Goal: Task Accomplishment & Management: Complete application form

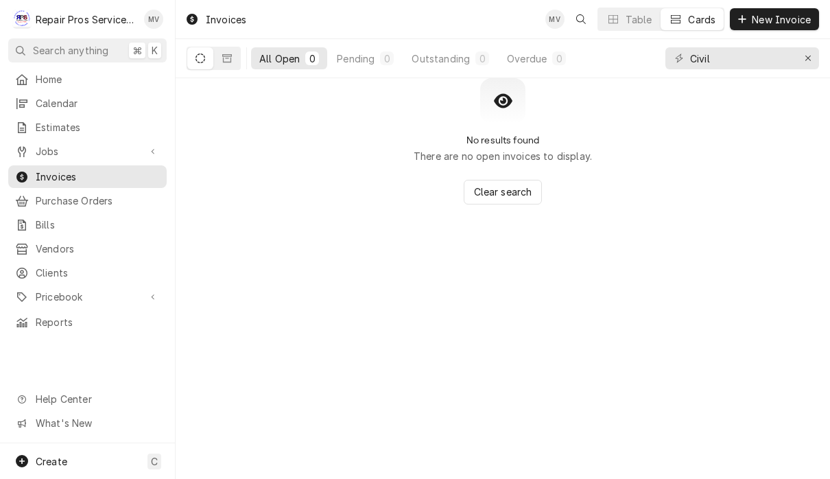
type input "Civil"
click at [195, 60] on button "Dynamic Content Wrapper" at bounding box center [200, 58] width 26 height 22
click at [224, 65] on button "Dynamic Content Wrapper" at bounding box center [227, 58] width 26 height 22
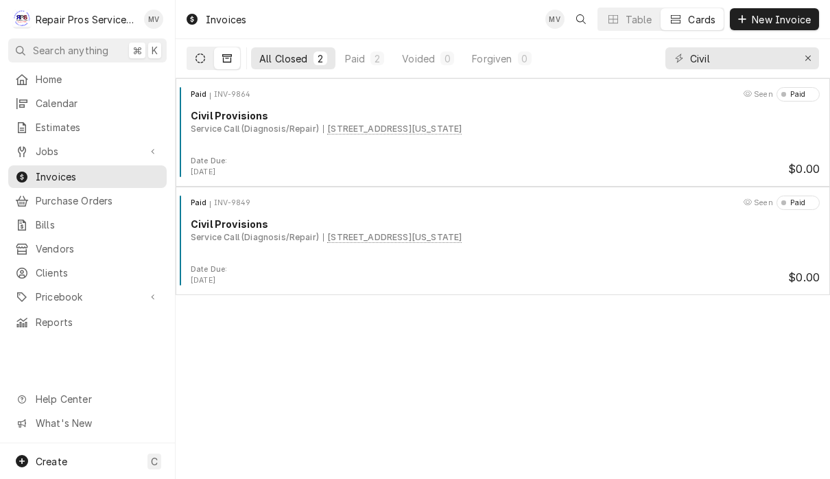
click at [194, 59] on button "Dynamic Content Wrapper" at bounding box center [200, 58] width 26 height 22
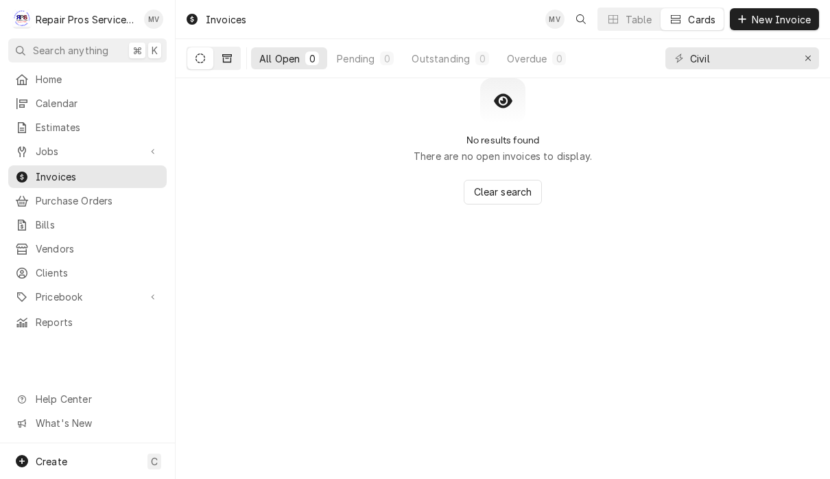
click at [238, 54] on button "Dynamic Content Wrapper" at bounding box center [227, 58] width 26 height 22
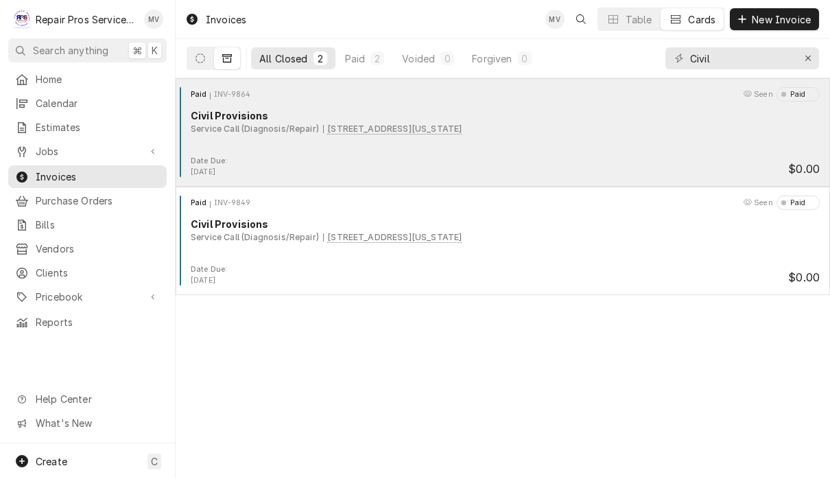
click at [511, 154] on div "Paid INV-9864 Seen Paid Civil Provisions Service Call (Diagnosis/Repair) 720 Mi…" at bounding box center [503, 121] width 644 height 69
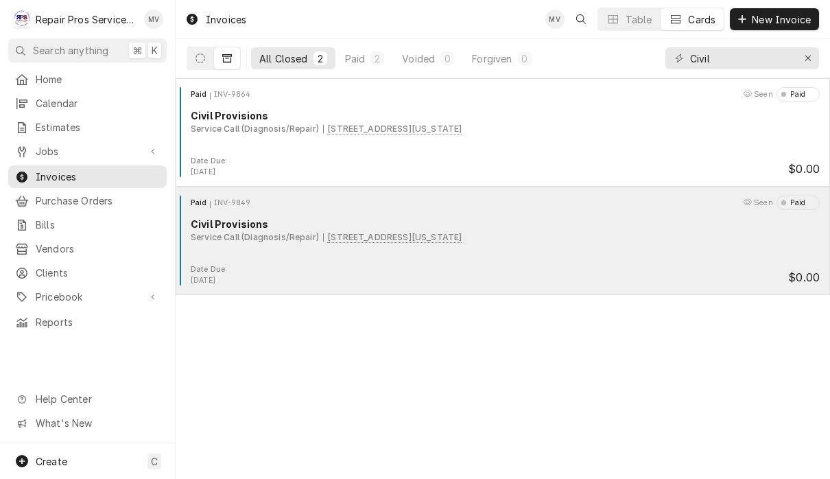
click at [344, 252] on div "Paid INV-9849 Seen Paid Civil Provisions Service Call (Diagnosis/Repair) 720 Mi…" at bounding box center [503, 230] width 644 height 69
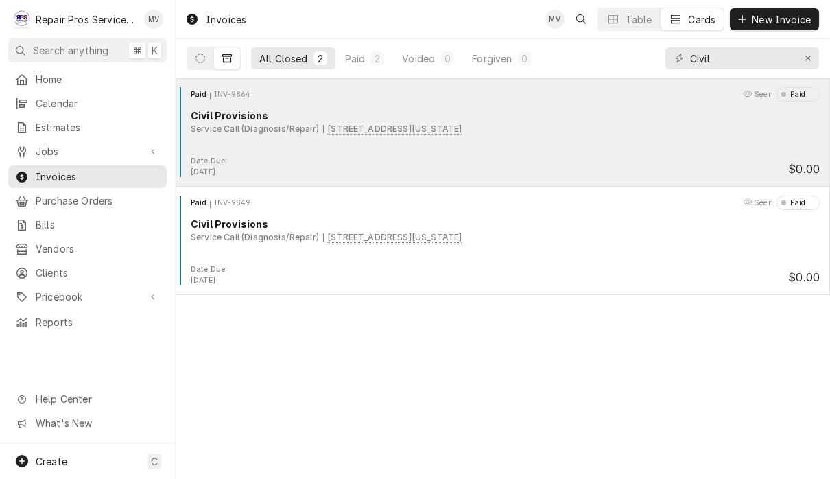
click at [498, 149] on div "Paid INV-9864 Seen Paid Civil Provisions Service Call (Diagnosis/Repair) 720 Mi…" at bounding box center [503, 121] width 644 height 69
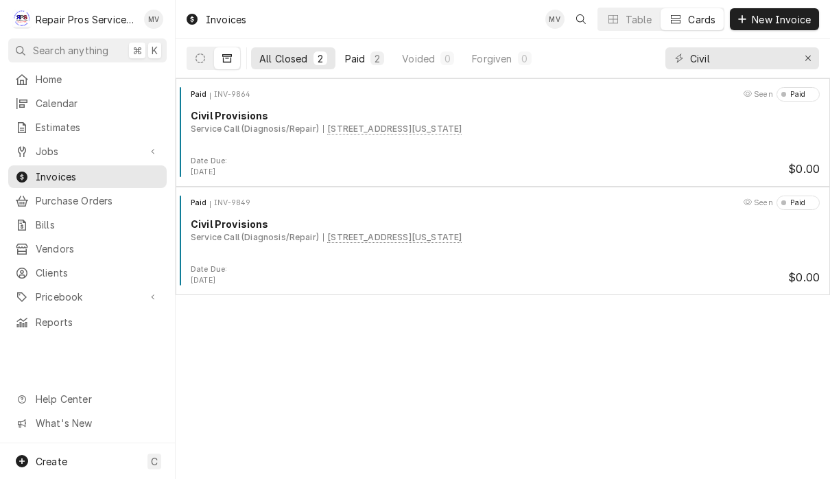
click at [361, 56] on div "Paid" at bounding box center [355, 58] width 21 height 14
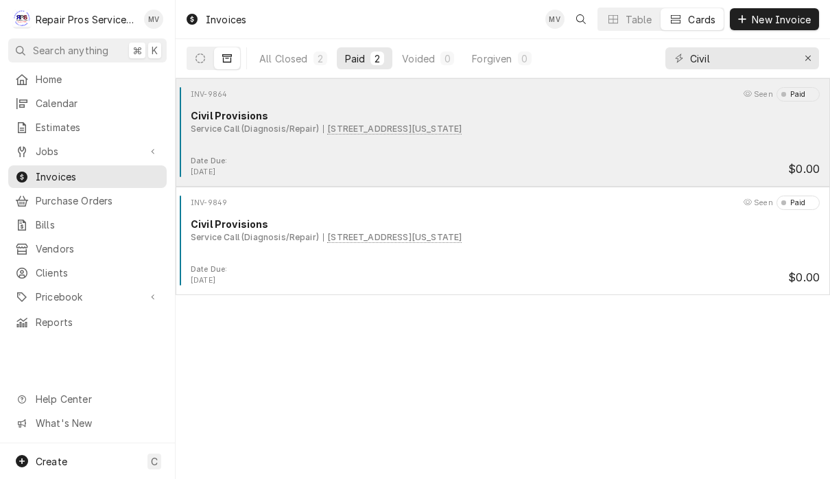
click at [582, 136] on div "INV-9864 Seen Paid Civil Provisions Service Call (Diagnosis/Repair) 720 Mississ…" at bounding box center [503, 121] width 644 height 69
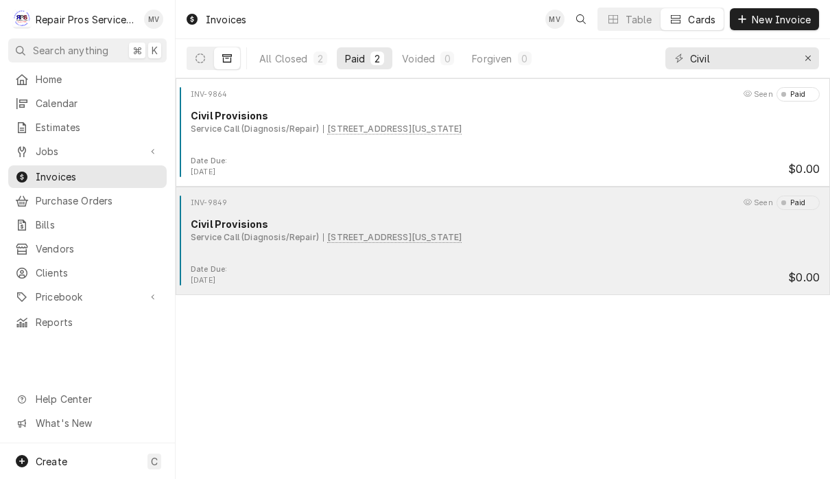
click at [543, 265] on div "Date Due: Aug 15, 2025 $0.00" at bounding box center [503, 275] width 644 height 22
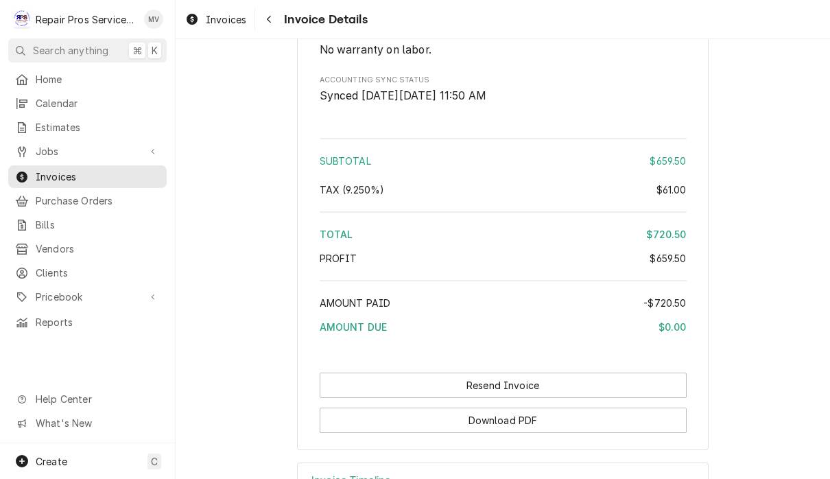
scroll to position [2612, 0]
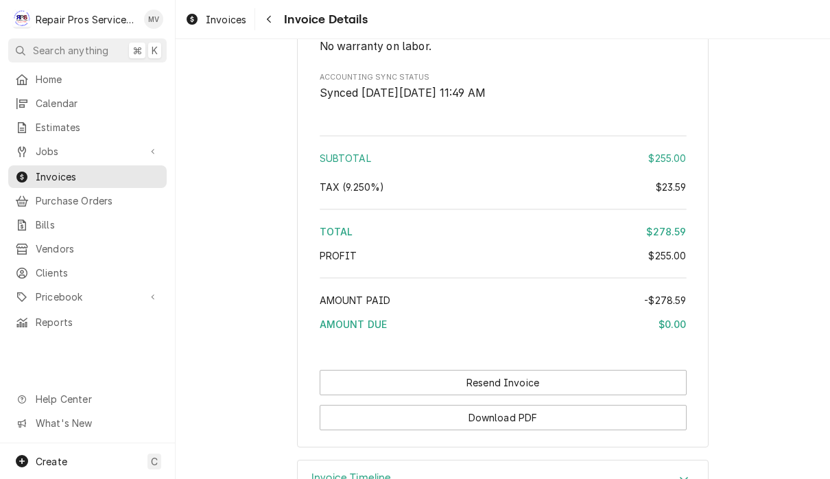
scroll to position [2203, 0]
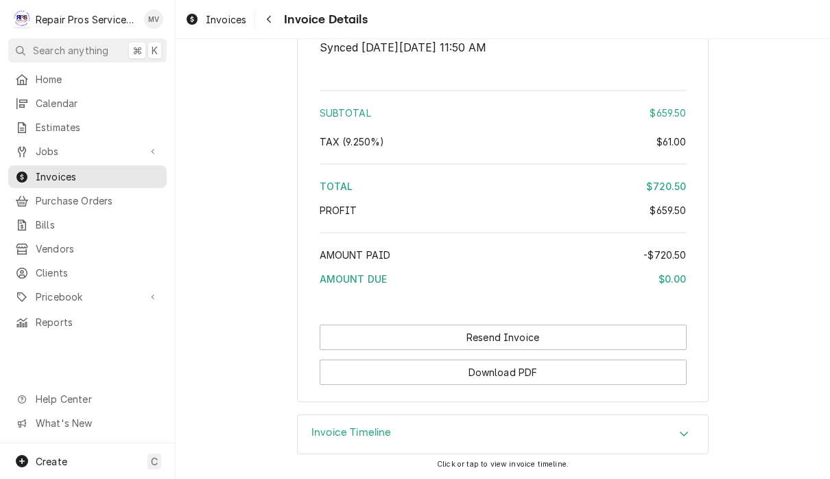
scroll to position [2674, 0]
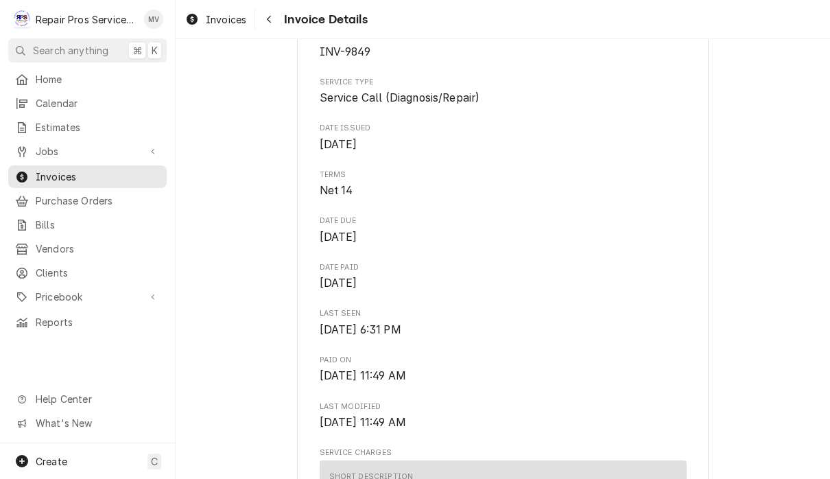
scroll to position [443, 0]
click at [211, 24] on span "Invoices" at bounding box center [226, 19] width 40 height 14
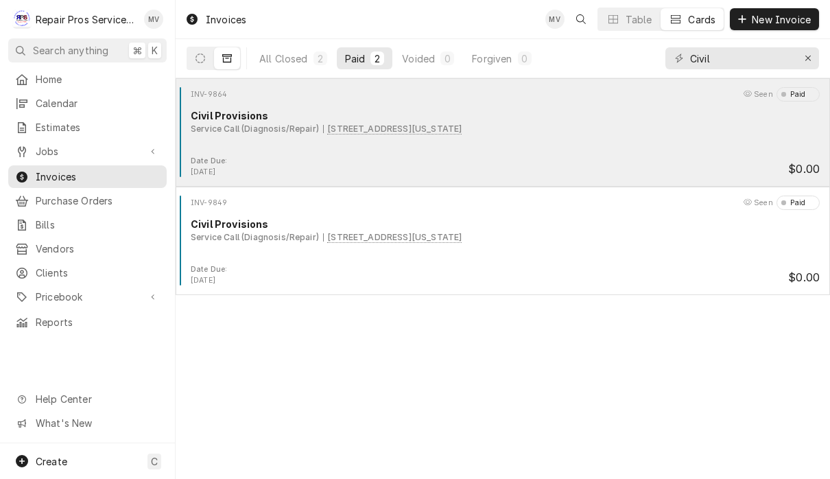
click at [393, 163] on div "Date Due: [DATE] $0.00" at bounding box center [503, 167] width 644 height 22
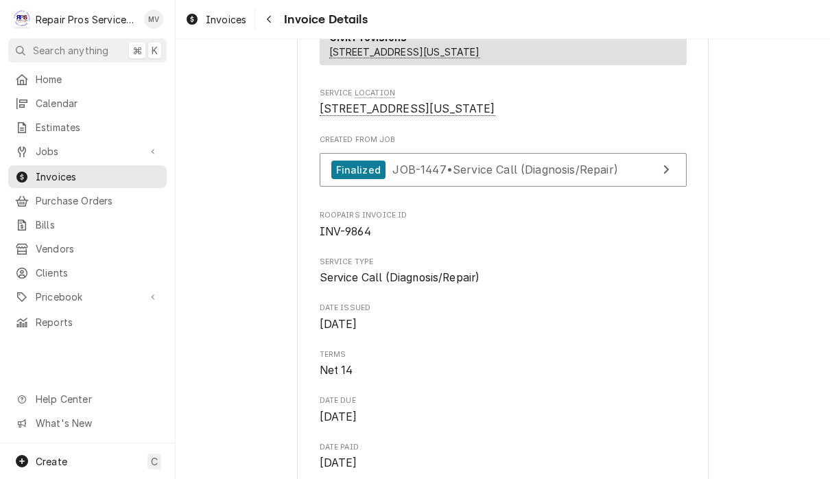
scroll to position [268, 0]
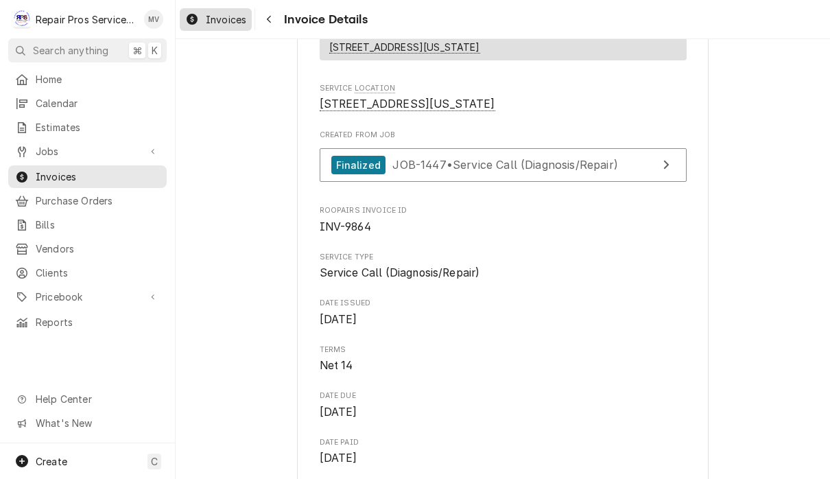
click at [226, 23] on span "Invoices" at bounding box center [226, 19] width 40 height 14
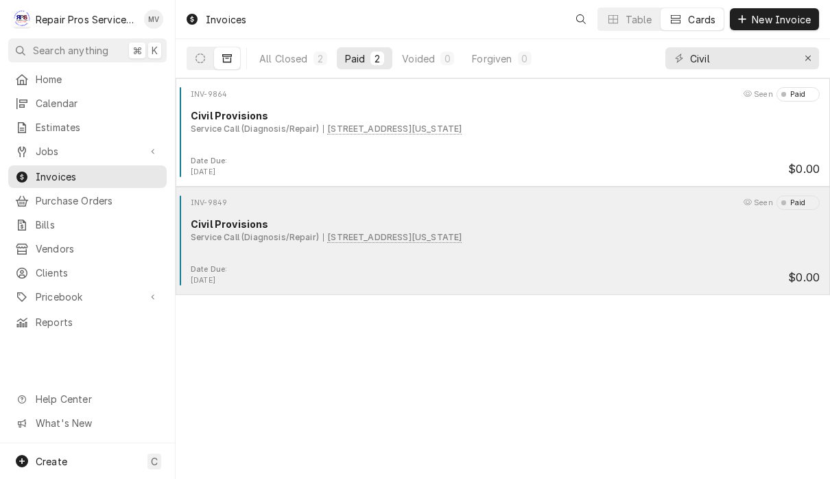
click at [386, 248] on div "INV-9849 Seen Paid Civil Provisions Service Call (Diagnosis/Repair) [STREET_ADD…" at bounding box center [503, 230] width 644 height 69
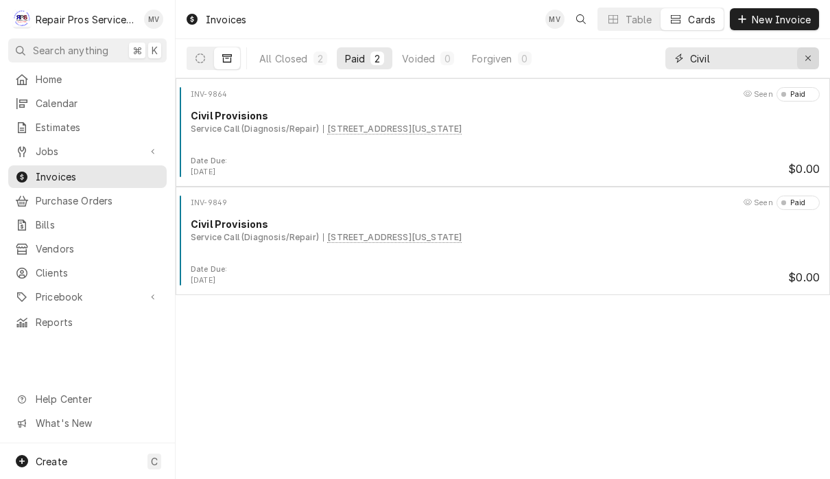
click at [805, 62] on icon "Erase input" at bounding box center [809, 59] width 8 height 10
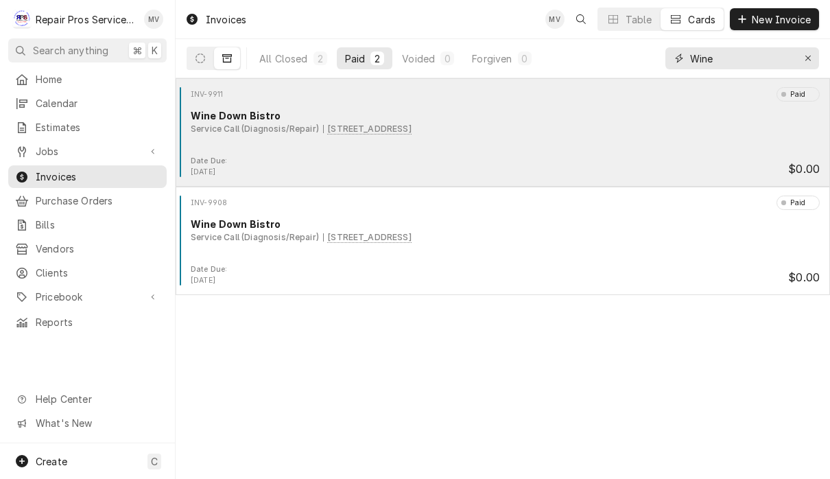
type input "Wine"
click at [512, 156] on div "Date Due: Sep 6, 2025 $0.00" at bounding box center [503, 167] width 644 height 22
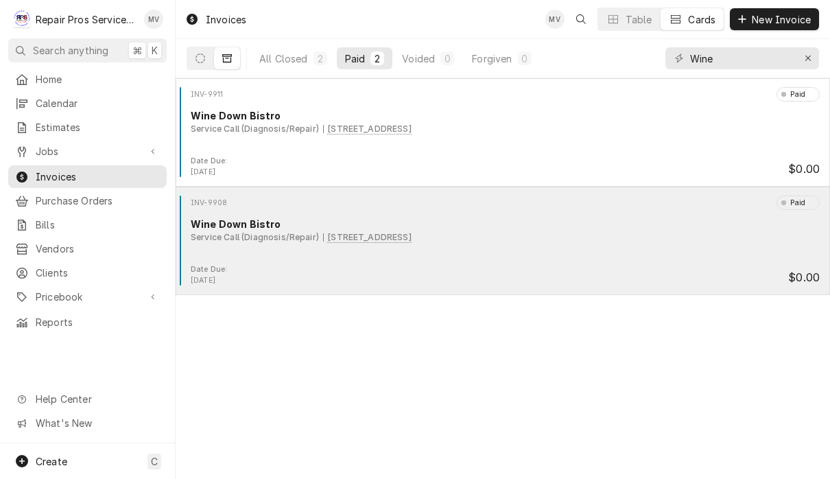
click at [491, 265] on div "Date Due: Aug 22, 2025 $0.00" at bounding box center [503, 275] width 644 height 22
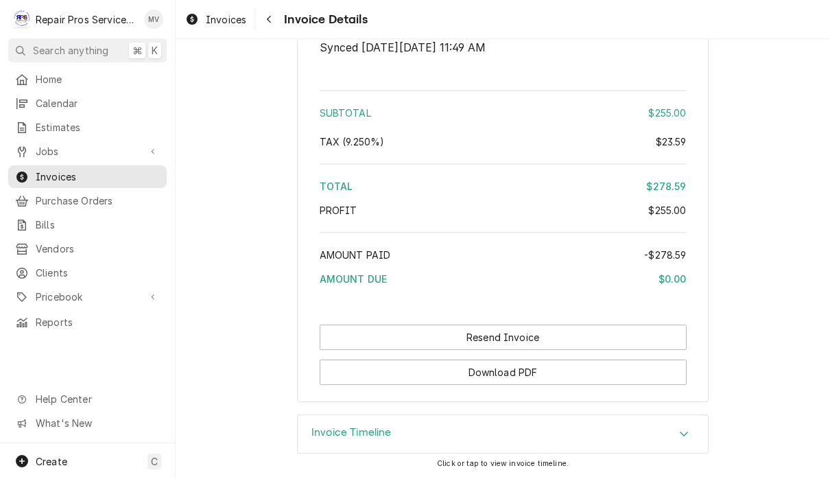
scroll to position [2274, 0]
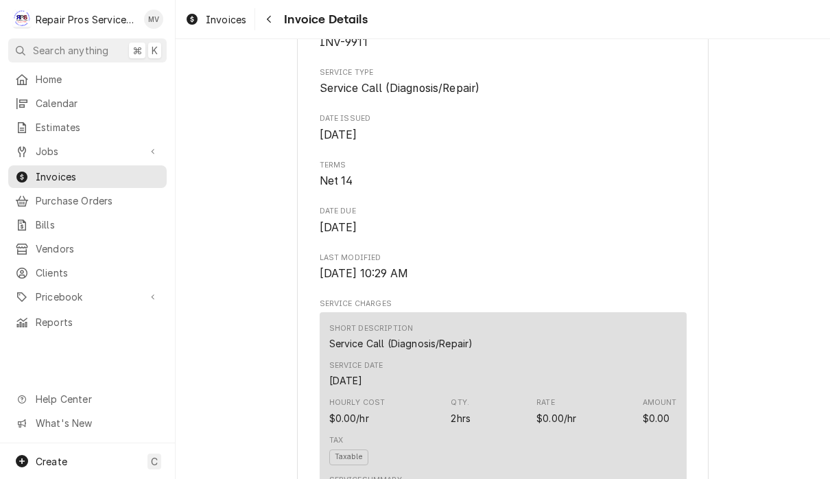
scroll to position [322, 0]
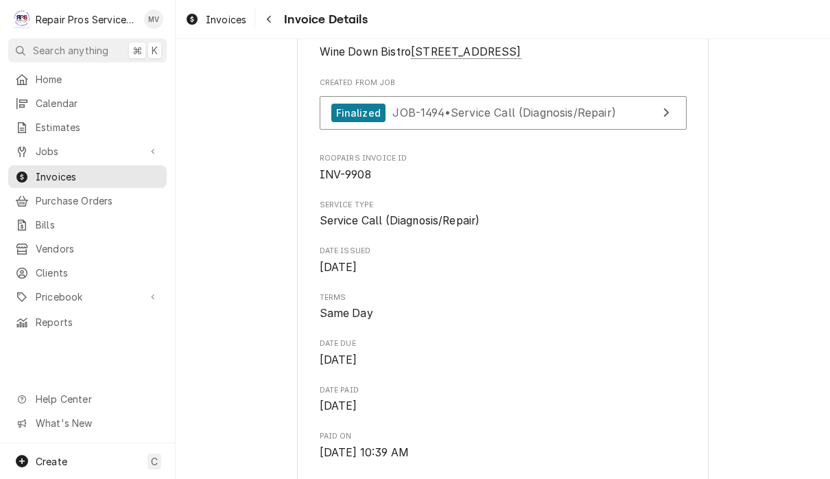
scroll to position [323, 0]
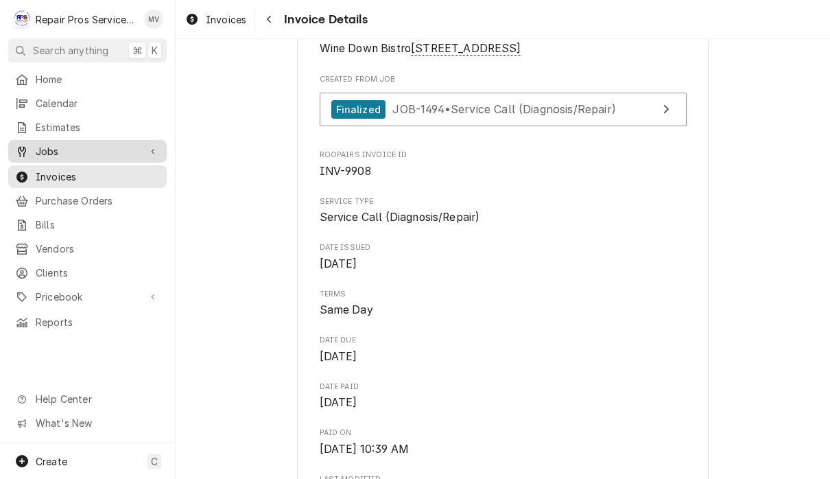
click at [81, 148] on span "Jobs" at bounding box center [88, 151] width 104 height 14
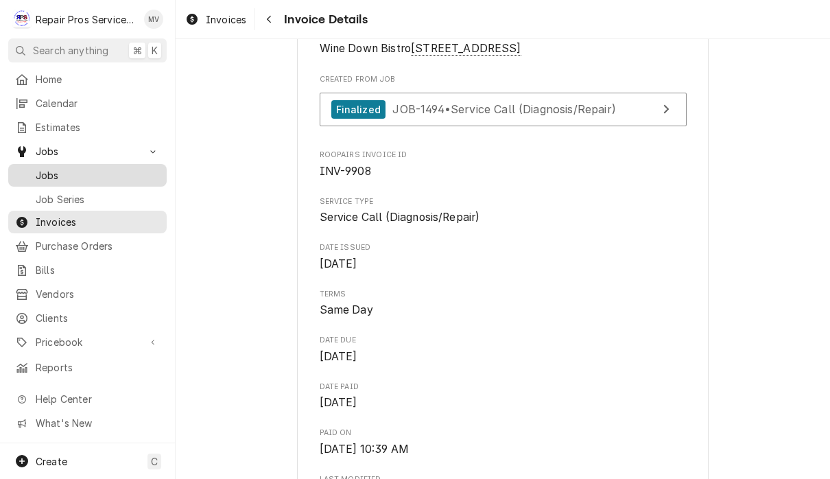
click at [89, 173] on span "Jobs" at bounding box center [98, 175] width 124 height 14
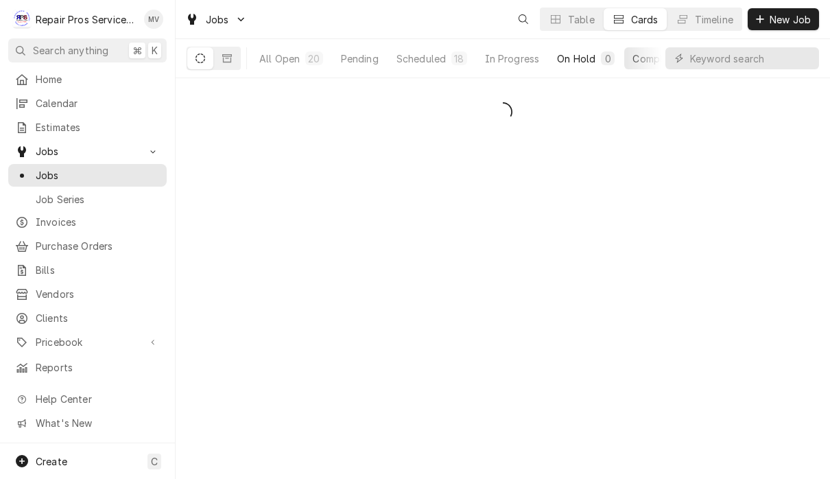
click at [623, 65] on button "On Hold 0" at bounding box center [586, 58] width 74 height 22
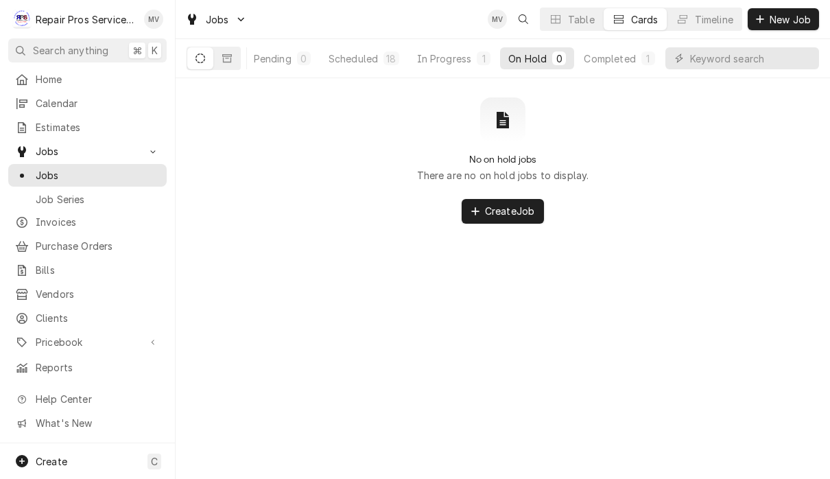
scroll to position [0, 86]
click at [614, 65] on button "Completed 1" at bounding box center [619, 58] width 87 height 22
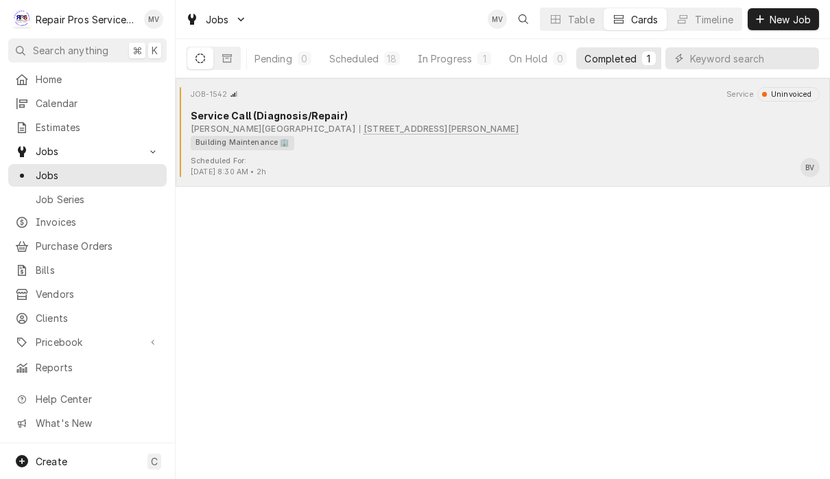
click at [507, 162] on div "Scheduled For: Sep 9th, 2025 - 8:30 AM • 2h BV" at bounding box center [503, 167] width 644 height 22
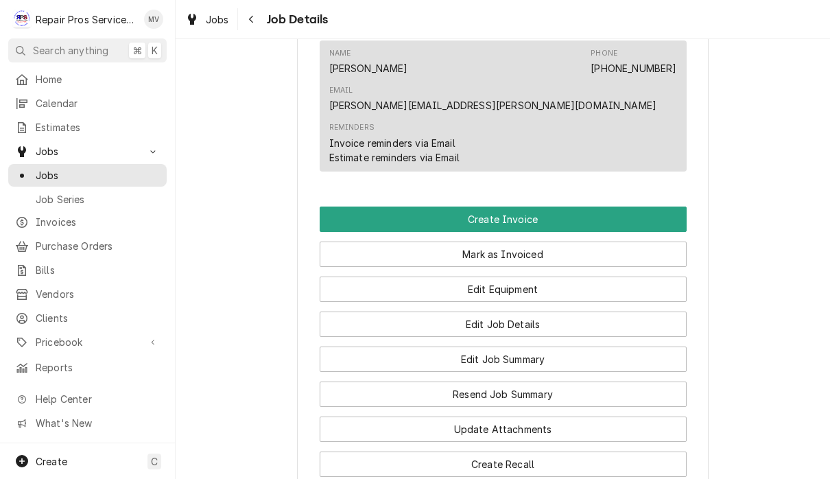
scroll to position [810, 0]
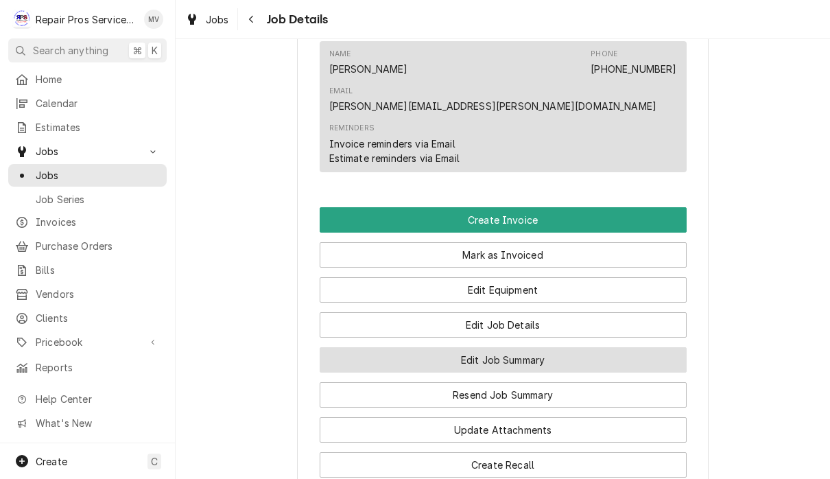
click at [550, 347] on button "Edit Job Summary" at bounding box center [503, 359] width 367 height 25
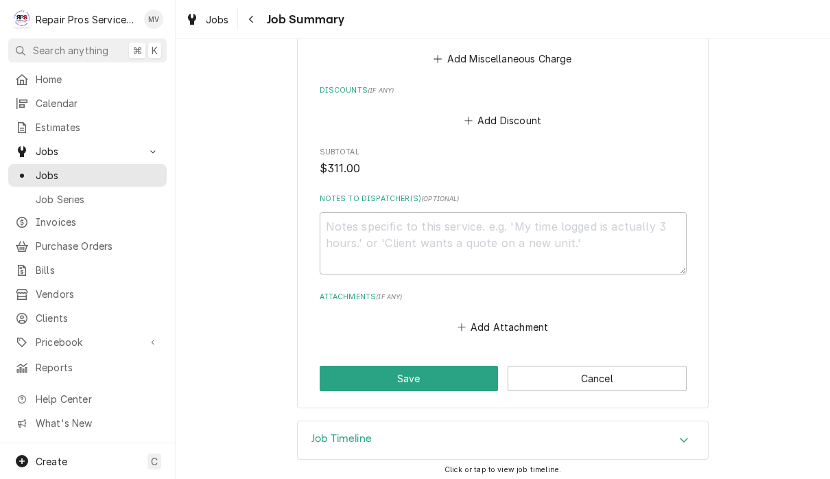
scroll to position [1431, 0]
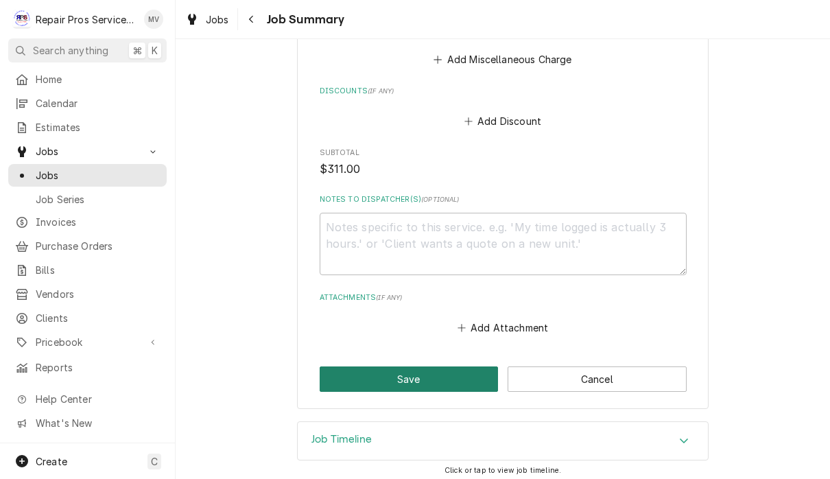
click at [447, 374] on button "Save" at bounding box center [409, 378] width 179 height 25
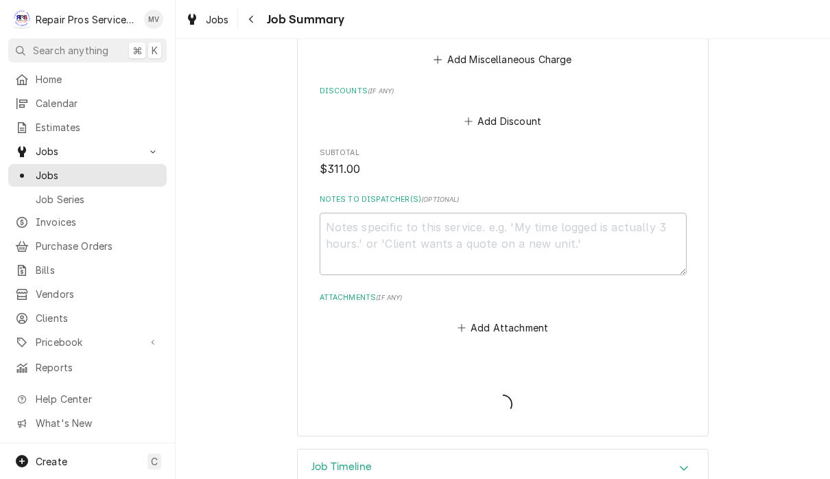
type textarea "x"
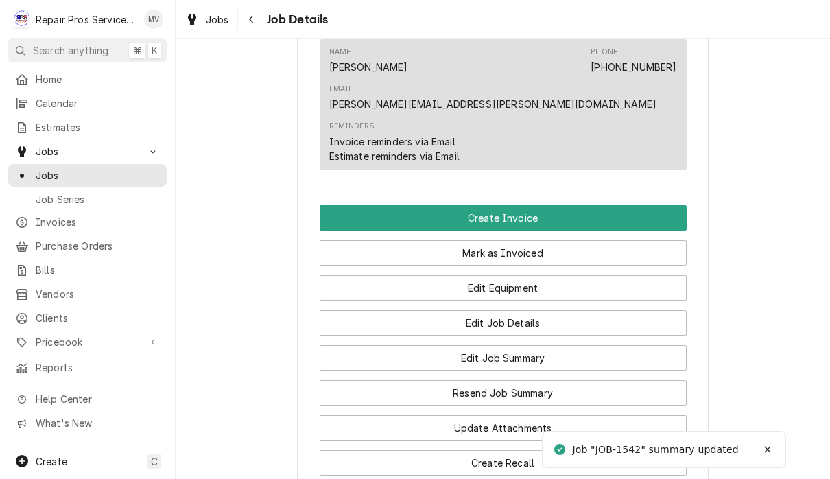
scroll to position [813, 0]
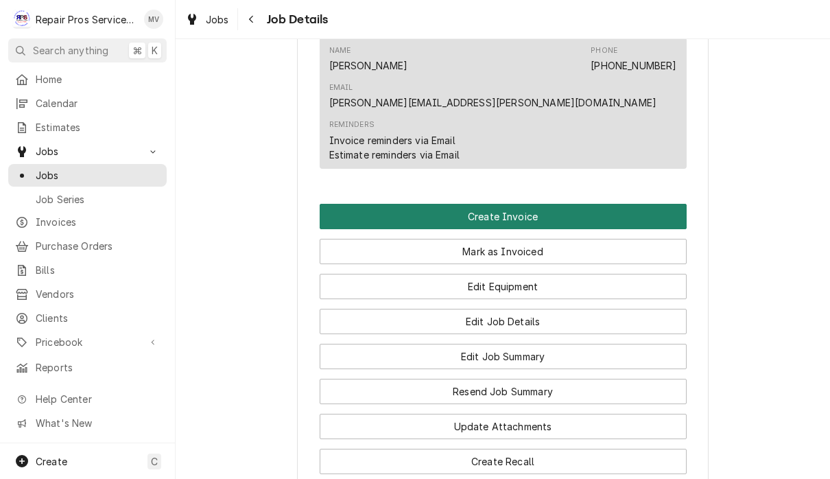
click at [587, 204] on button "Create Invoice" at bounding box center [503, 216] width 367 height 25
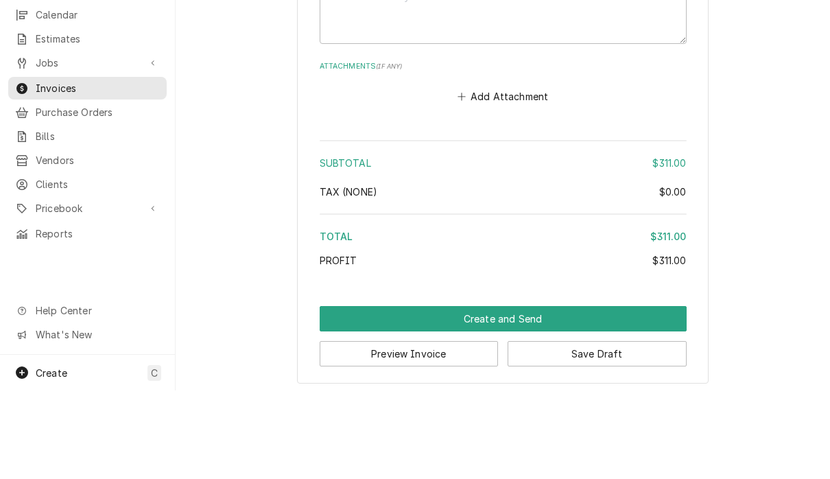
scroll to position [1, 0]
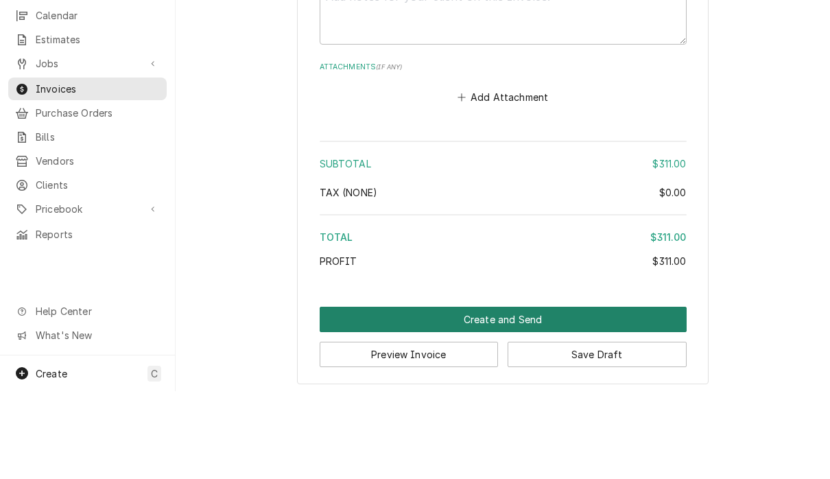
click at [565, 395] on button "Create and Send" at bounding box center [503, 407] width 367 height 25
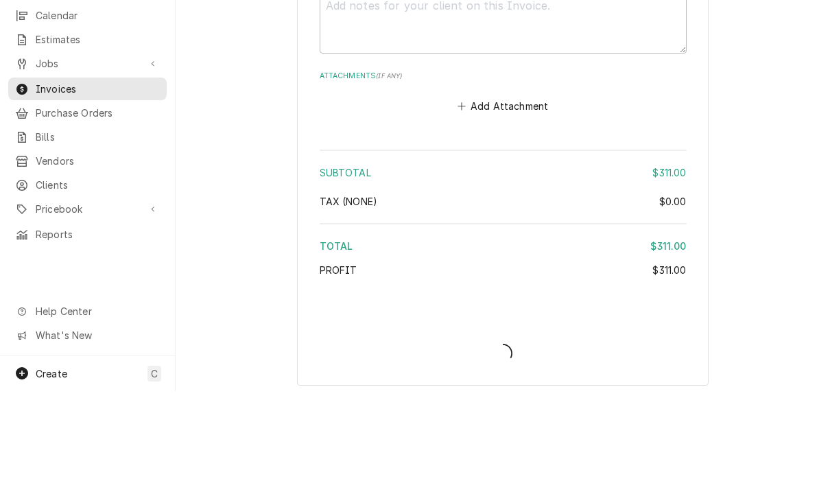
type textarea "x"
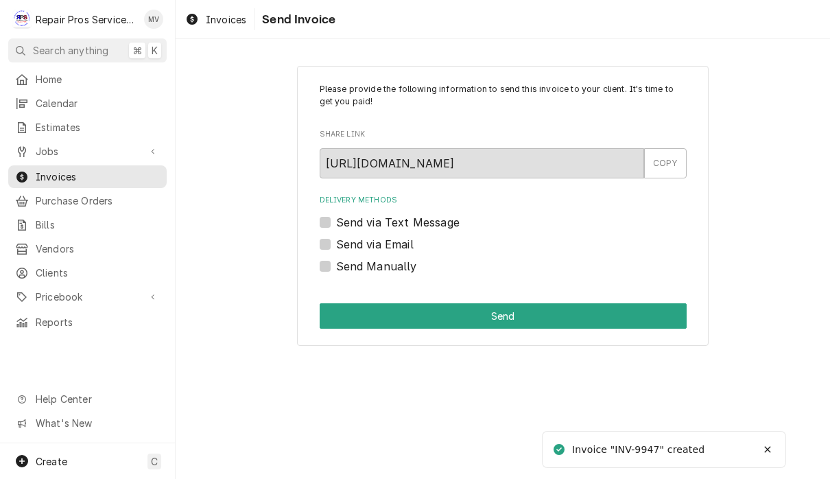
click at [401, 266] on label "Send Manually" at bounding box center [376, 266] width 81 height 16
click at [401, 266] on input "Send Manually" at bounding box center [519, 273] width 367 height 30
checkbox input "true"
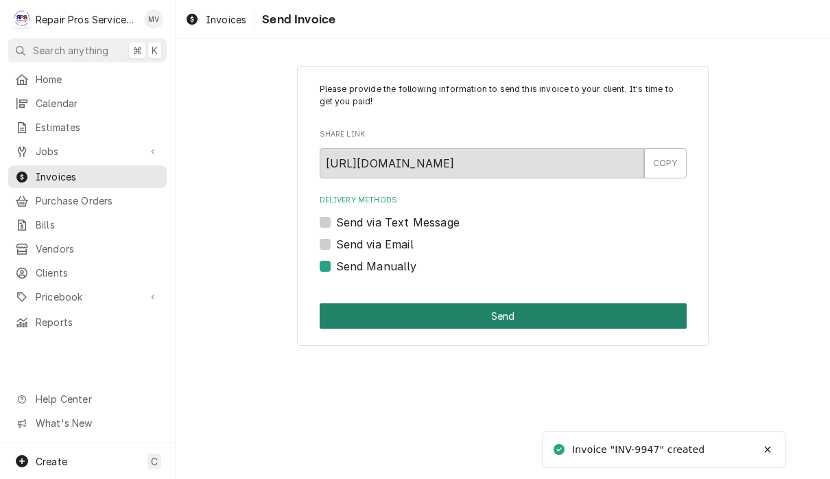
click at [533, 311] on button "Send" at bounding box center [503, 315] width 367 height 25
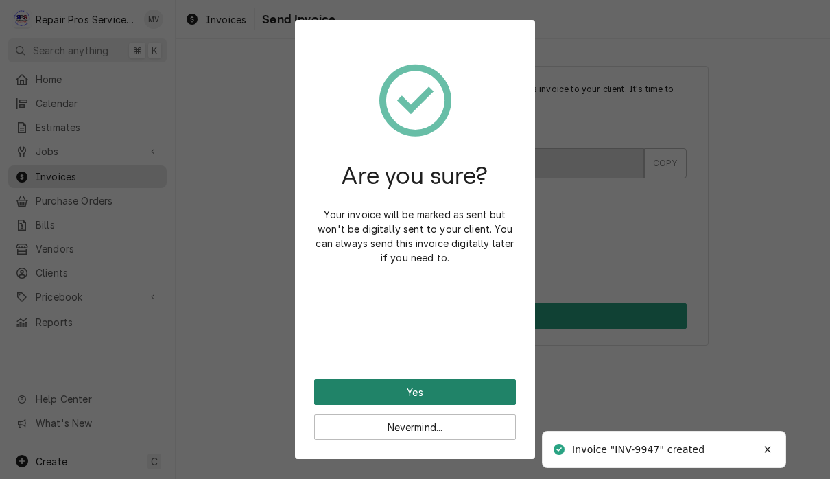
click at [473, 390] on button "Yes" at bounding box center [415, 391] width 202 height 25
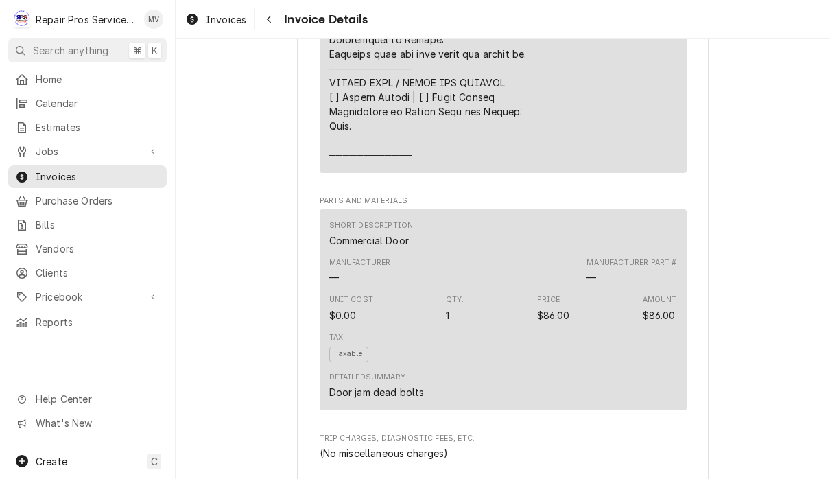
scroll to position [1448, 0]
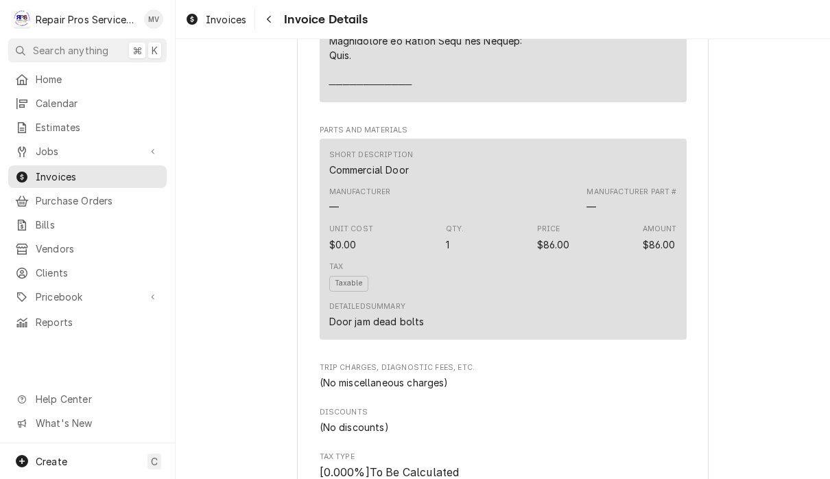
click at [668, 252] on div "$86.00" at bounding box center [659, 244] width 33 height 14
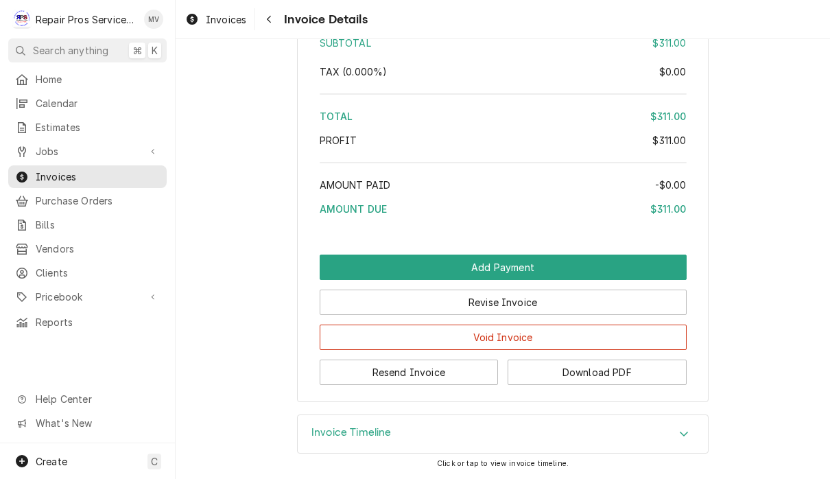
scroll to position [2245, 0]
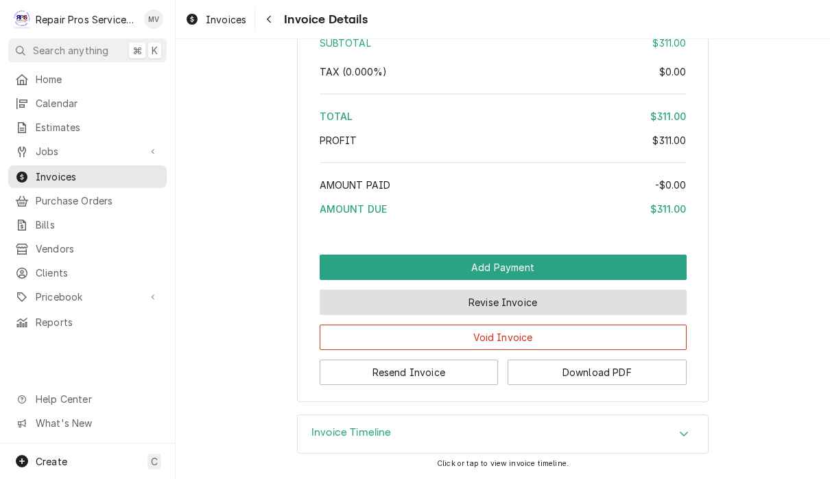
click at [533, 303] on button "Revise Invoice" at bounding box center [503, 302] width 367 height 25
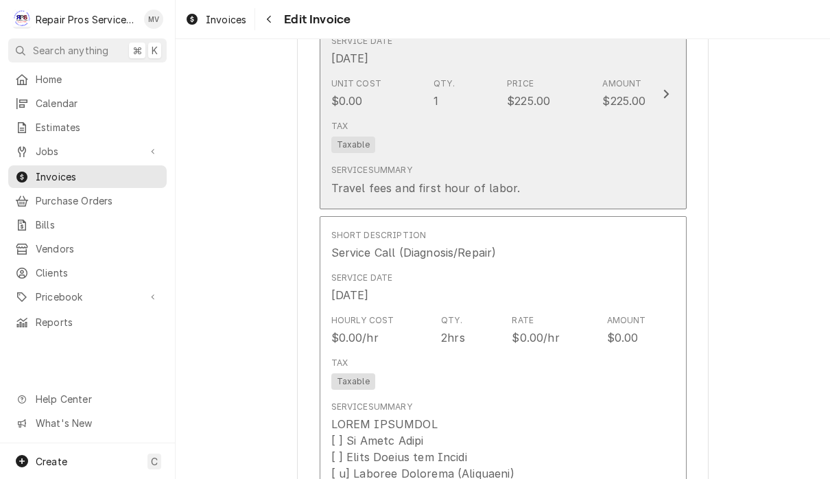
click at [585, 142] on div "Tax Taxable" at bounding box center [488, 137] width 315 height 44
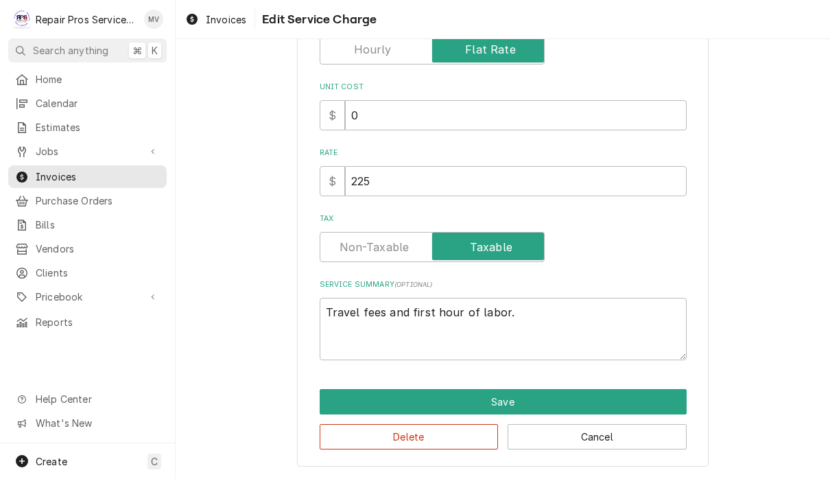
scroll to position [209, 0]
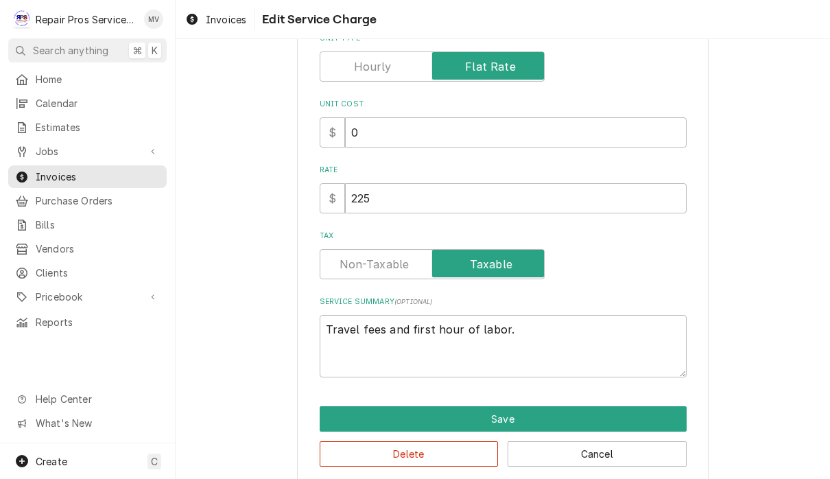
type textarea "x"
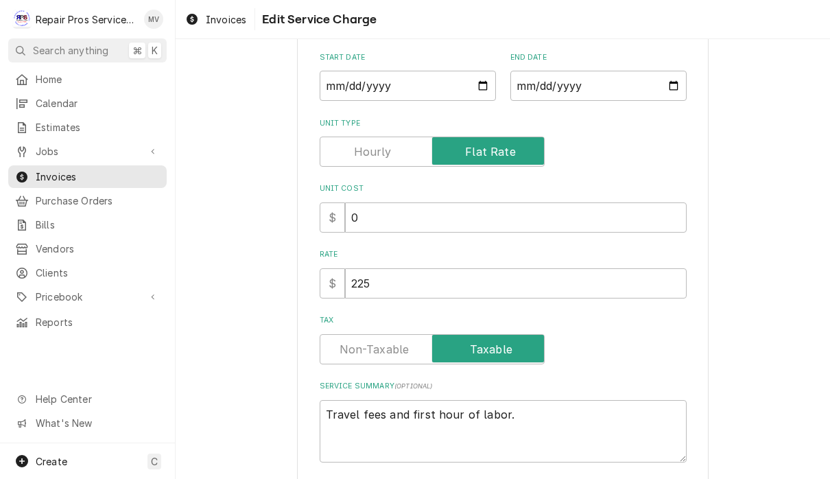
scroll to position [150, 0]
click at [394, 338] on input "Tax" at bounding box center [432, 348] width 213 height 30
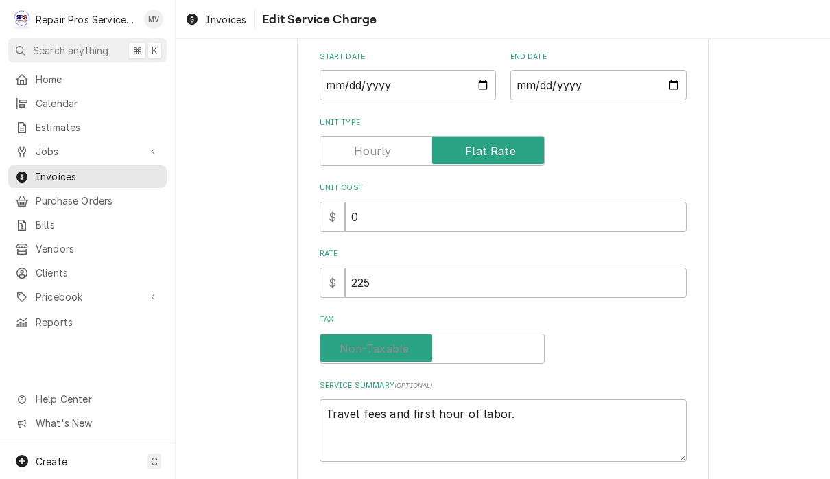
checkbox input "false"
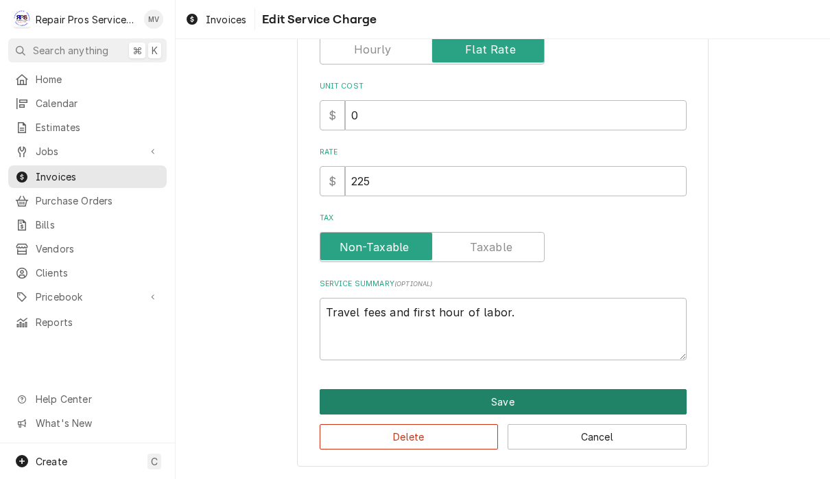
click at [537, 401] on button "Save" at bounding box center [503, 401] width 367 height 25
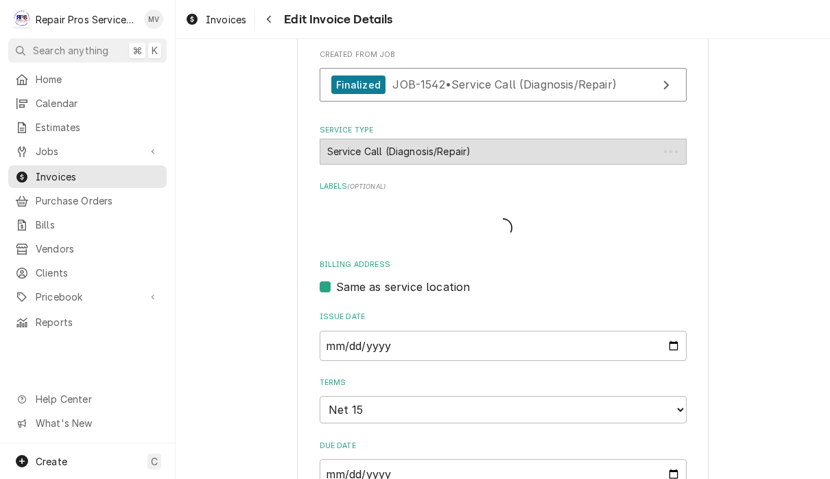
scroll to position [823, 0]
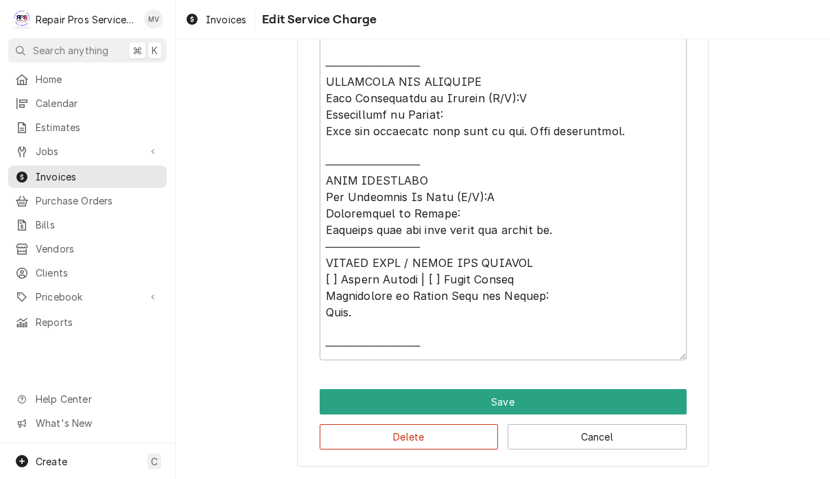
scroll to position [255, 0]
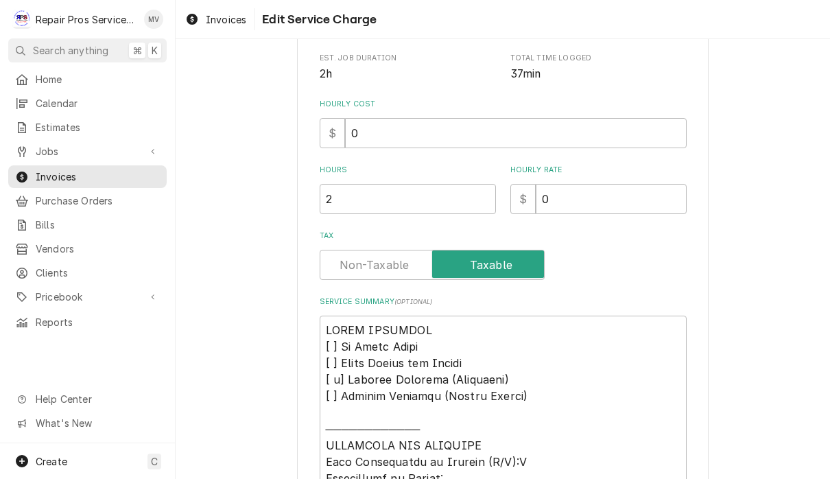
type textarea "x"
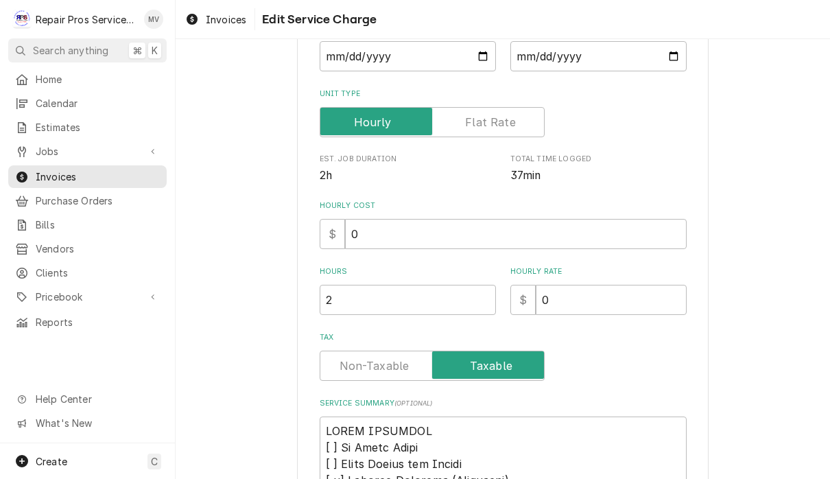
scroll to position [195, 0]
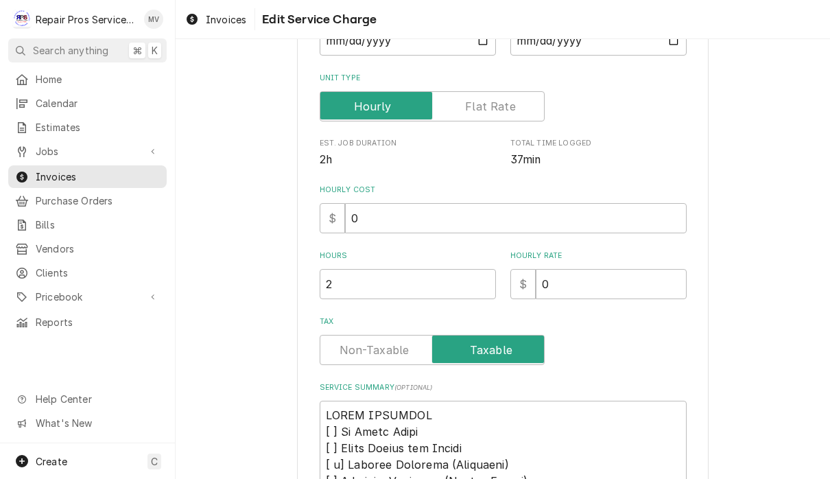
click at [373, 354] on label "Tax" at bounding box center [432, 350] width 225 height 30
click at [373, 354] on input "Tax" at bounding box center [432, 350] width 213 height 30
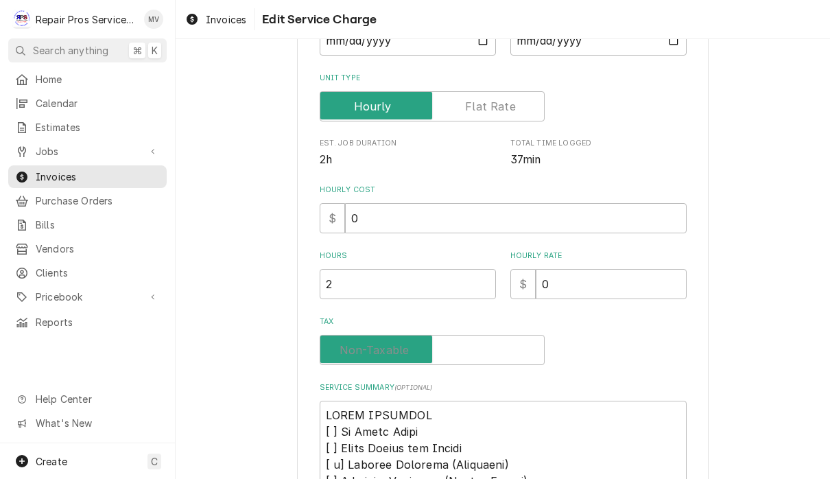
checkbox input "false"
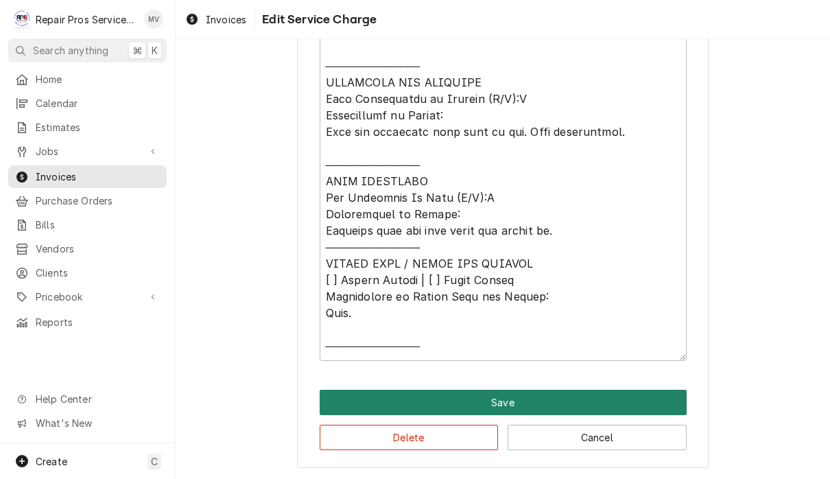
click at [531, 399] on button "Save" at bounding box center [503, 402] width 367 height 25
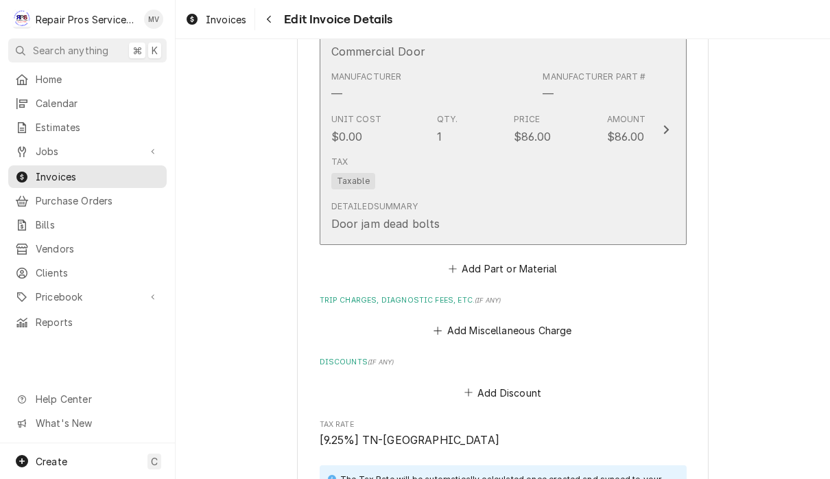
click at [587, 195] on div "Detailed Summary Door jam dead bolts" at bounding box center [488, 216] width 315 height 43
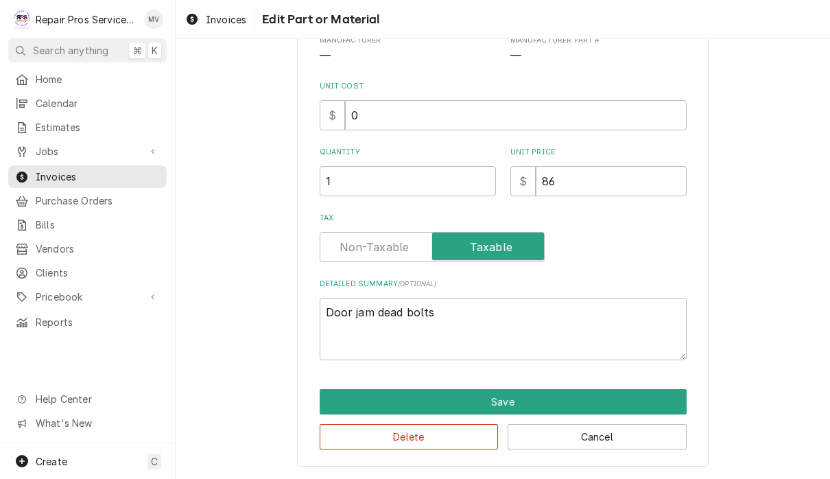
scroll to position [121, 0]
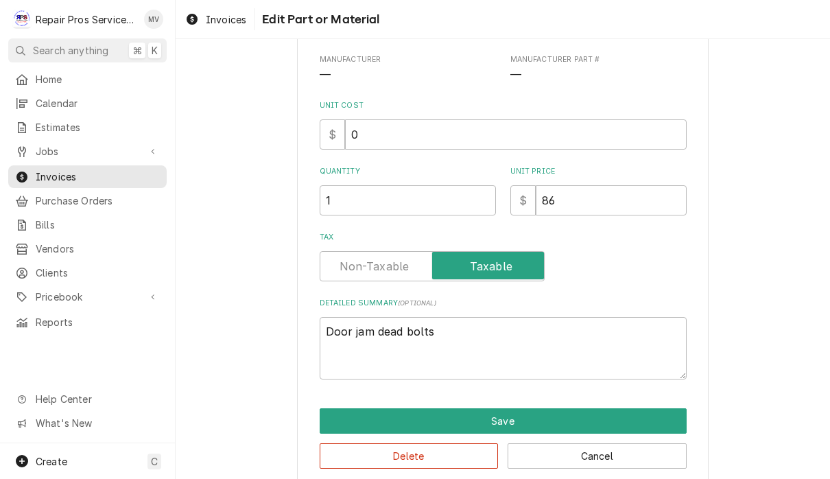
type textarea "x"
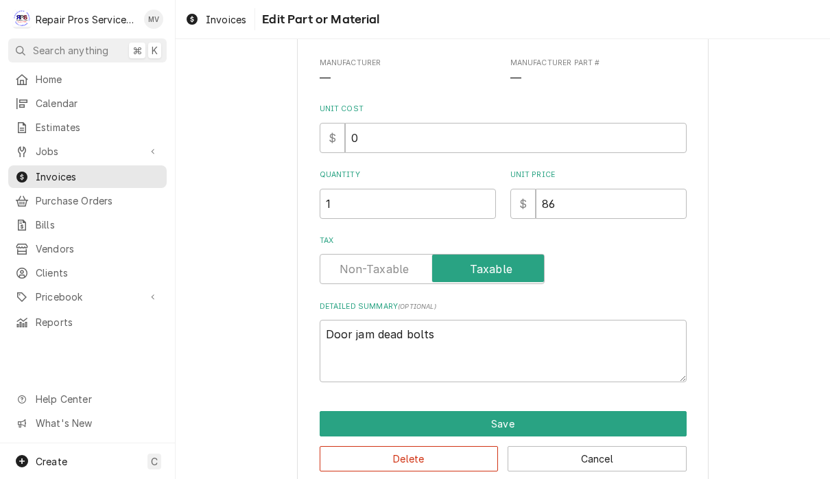
click at [386, 267] on label "Tax" at bounding box center [432, 269] width 225 height 30
click at [386, 267] on input "Tax" at bounding box center [432, 269] width 213 height 30
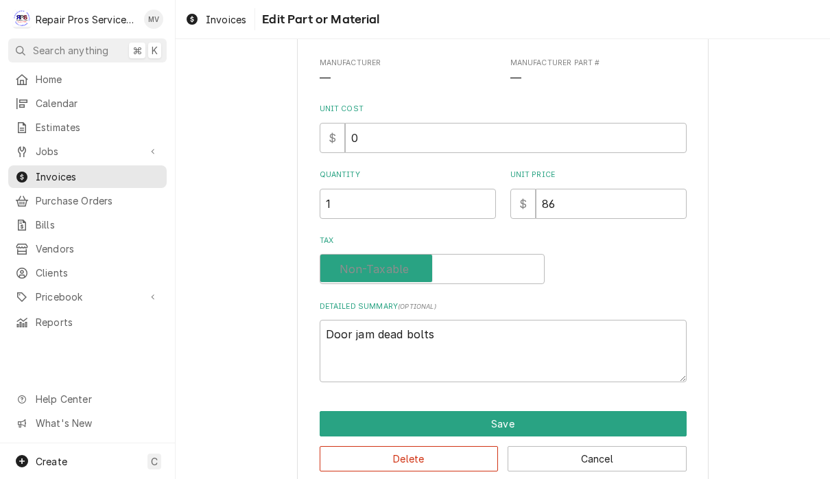
checkbox input "false"
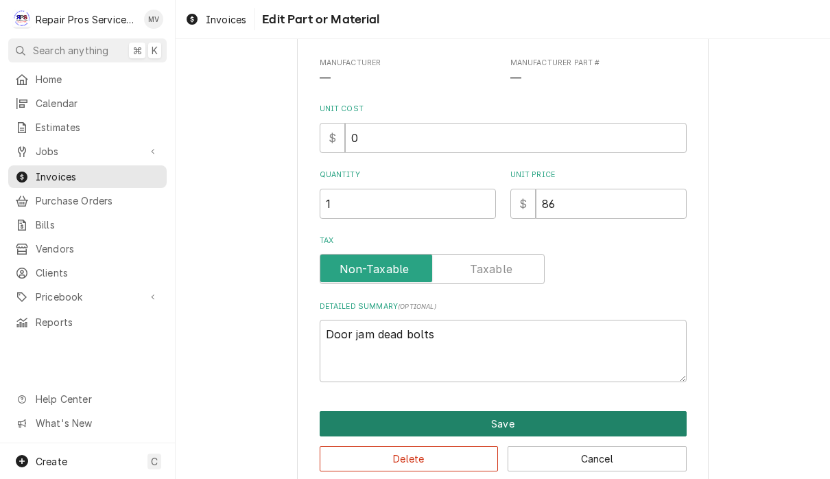
click at [535, 421] on button "Save" at bounding box center [503, 423] width 367 height 25
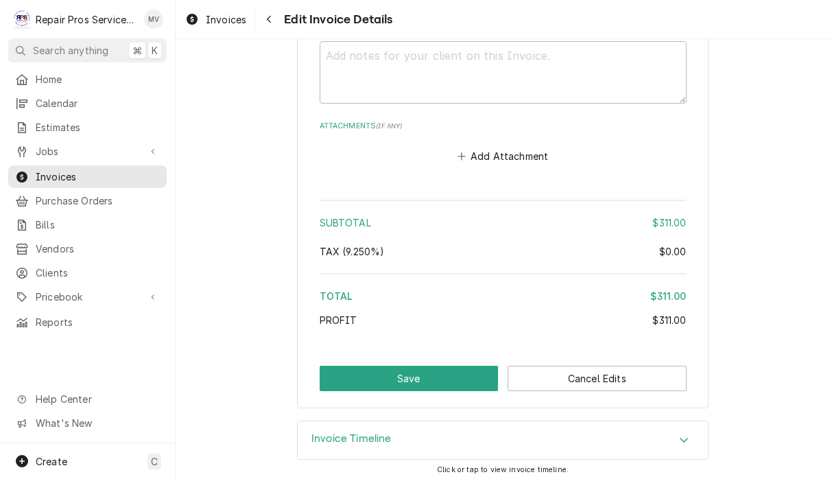
scroll to position [2231, 0]
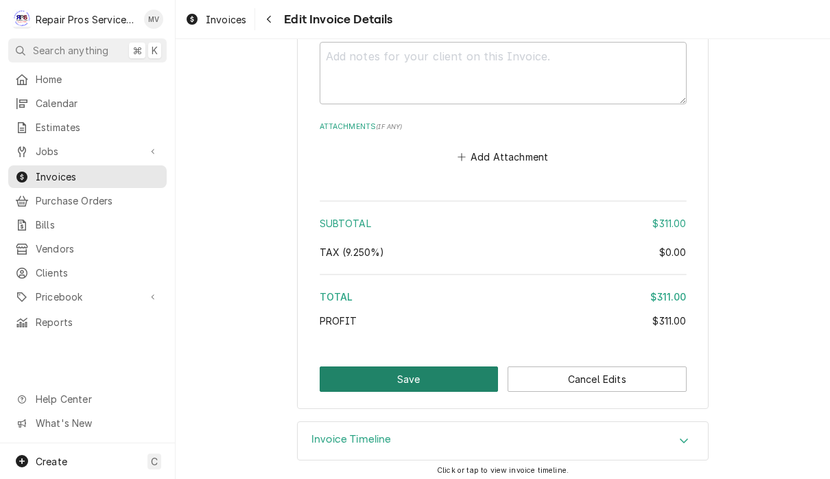
click at [423, 377] on button "Save" at bounding box center [409, 378] width 179 height 25
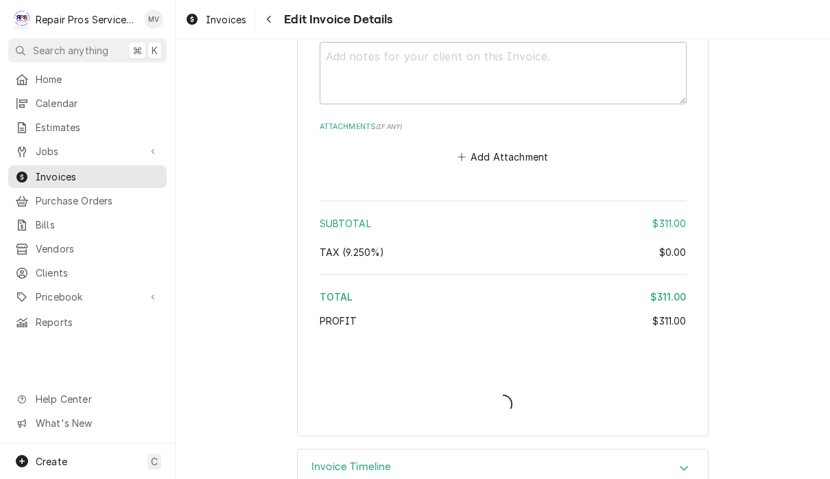
type textarea "x"
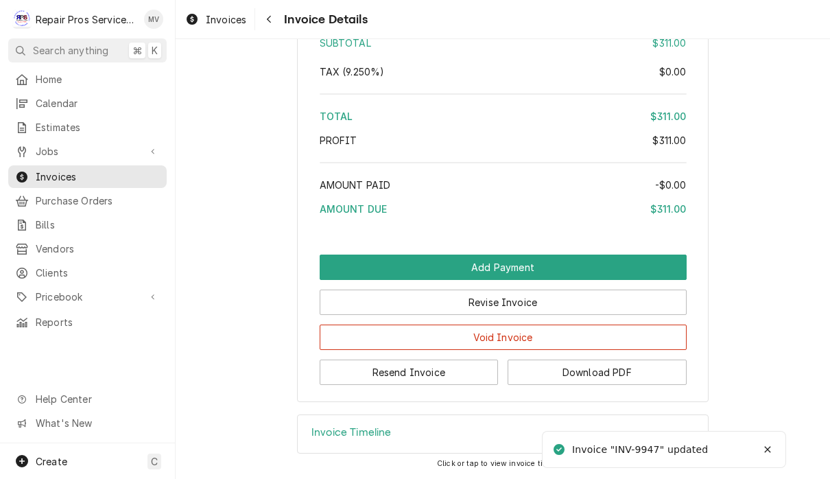
scroll to position [2245, 0]
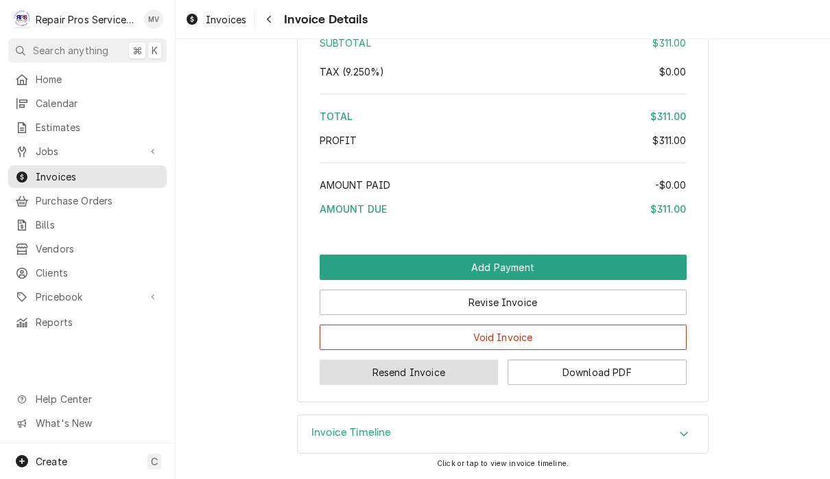
click at [447, 373] on button "Resend Invoice" at bounding box center [409, 372] width 179 height 25
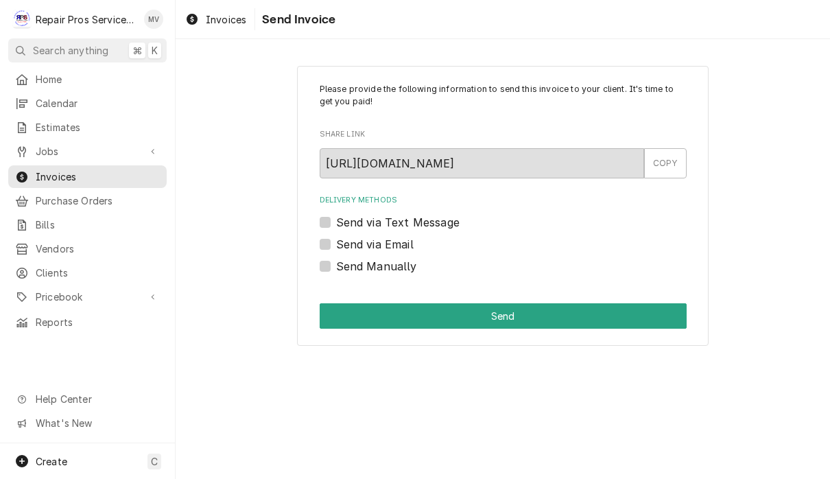
click at [405, 246] on label "Send via Email" at bounding box center [375, 244] width 78 height 16
click at [405, 246] on input "Send via Email" at bounding box center [519, 251] width 367 height 30
checkbox input "true"
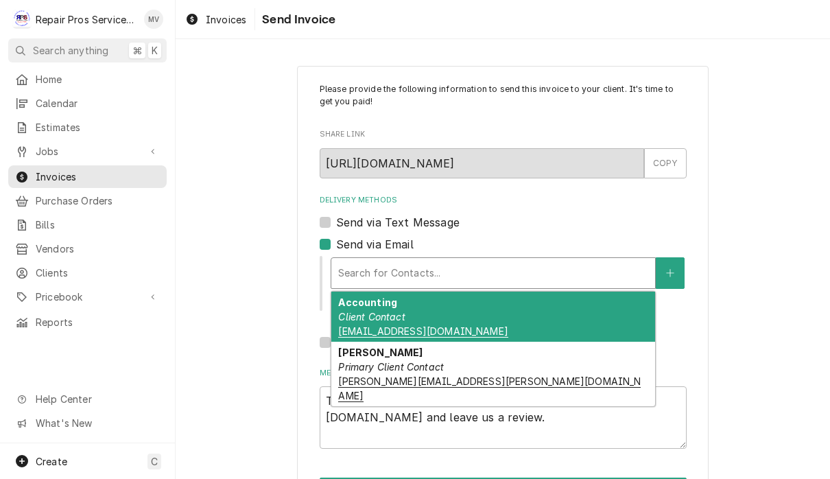
click at [486, 316] on div "Accounting Client Contact accounting@finleystadium.com" at bounding box center [493, 317] width 324 height 50
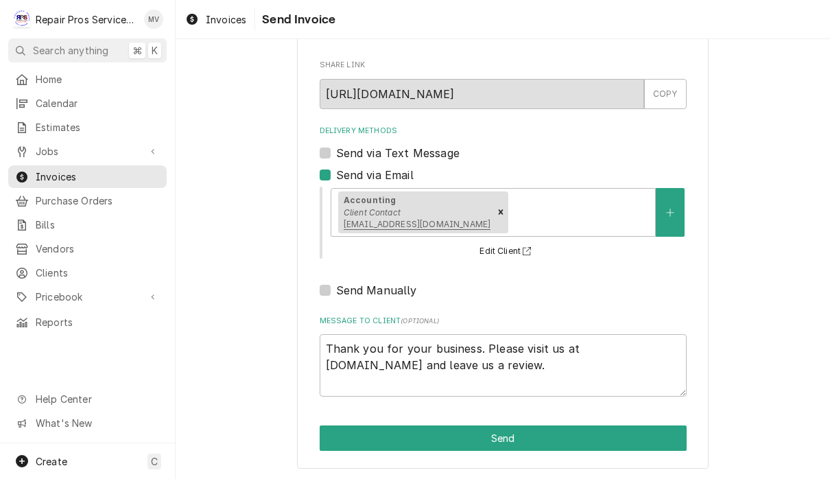
scroll to position [68, 0]
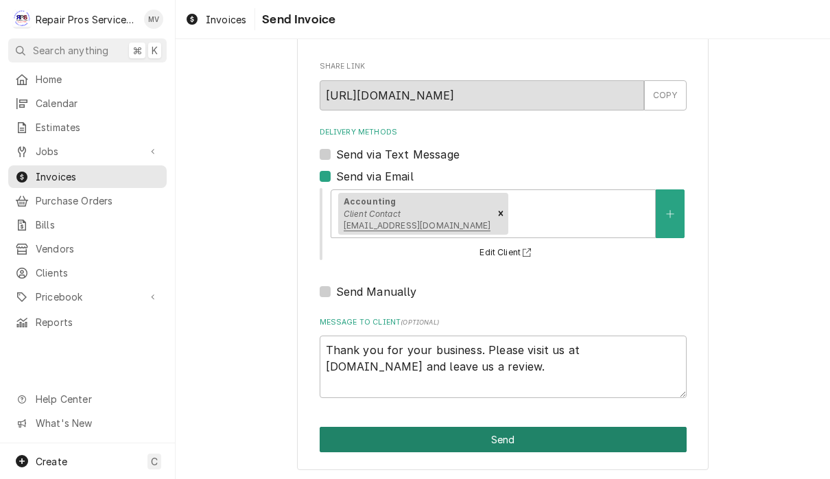
click at [495, 443] on button "Send" at bounding box center [503, 439] width 367 height 25
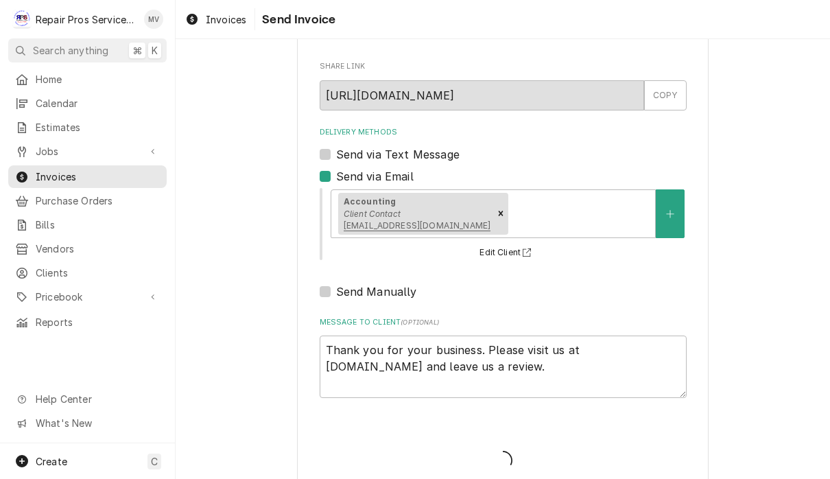
type textarea "x"
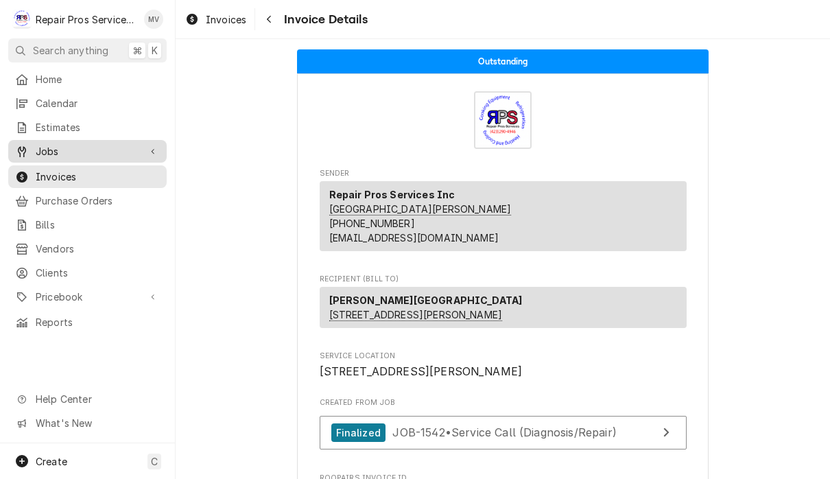
click at [87, 153] on span "Jobs" at bounding box center [88, 151] width 104 height 14
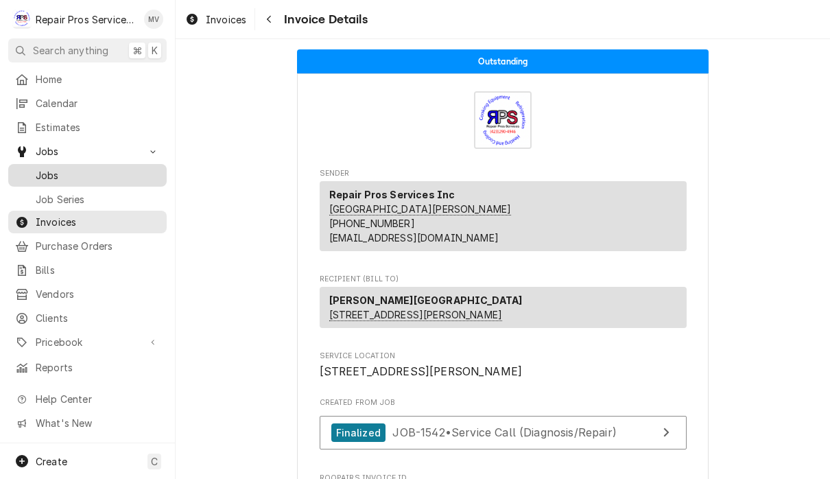
click at [82, 177] on div "Jobs" at bounding box center [87, 175] width 153 height 17
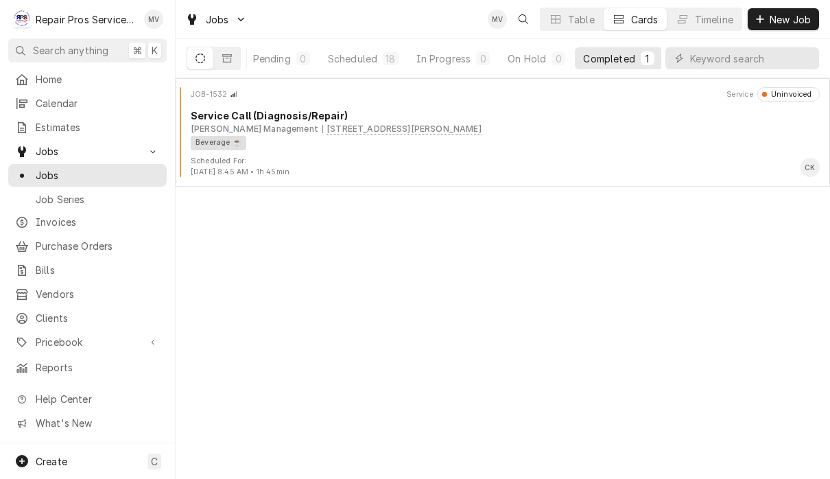
scroll to position [0, 84]
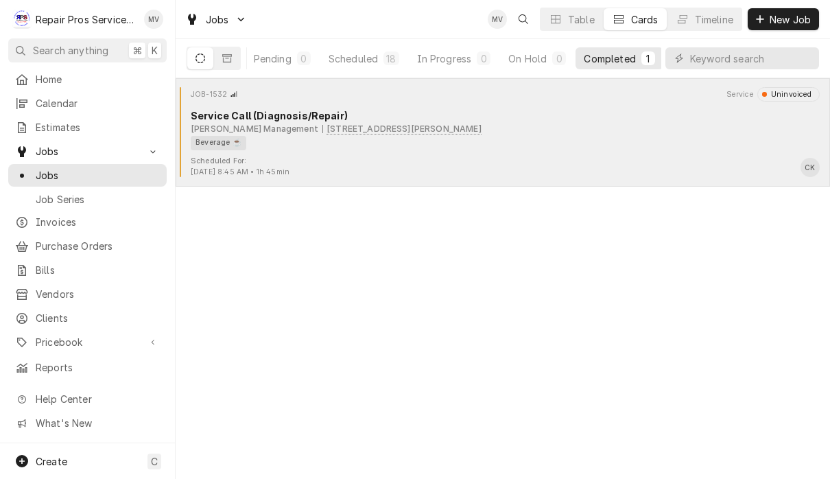
click at [458, 146] on div "Beverage ☕" at bounding box center [501, 143] width 620 height 14
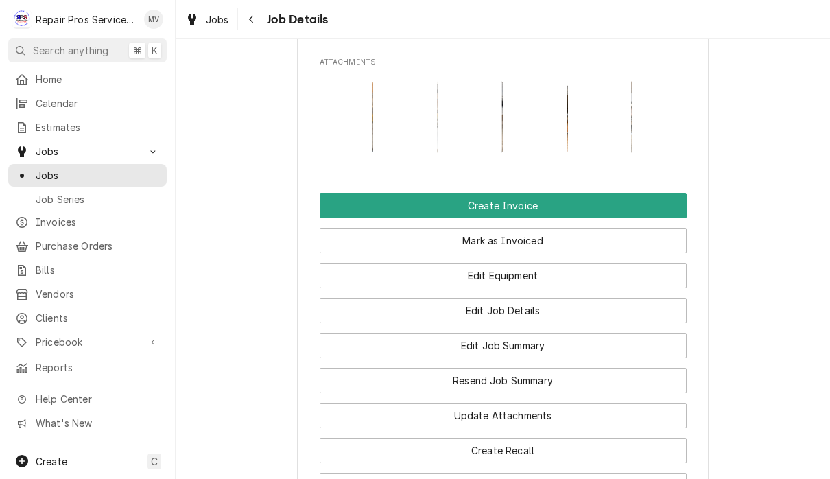
scroll to position [1051, 0]
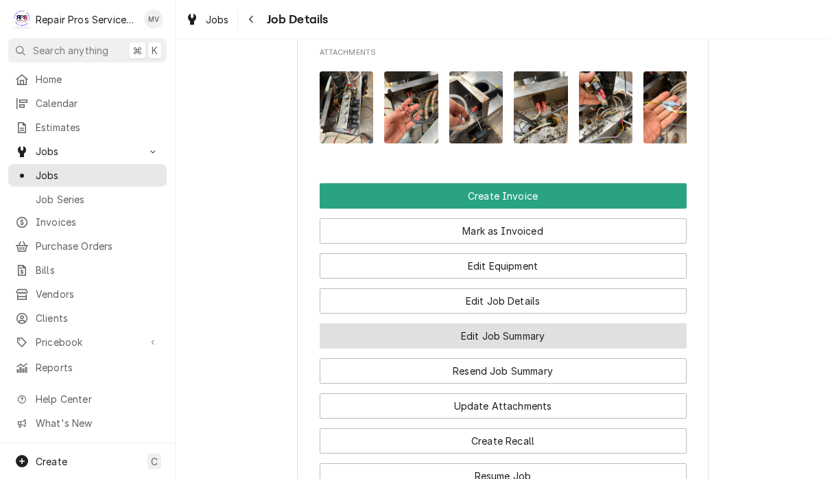
click at [594, 349] on button "Edit Job Summary" at bounding box center [503, 335] width 367 height 25
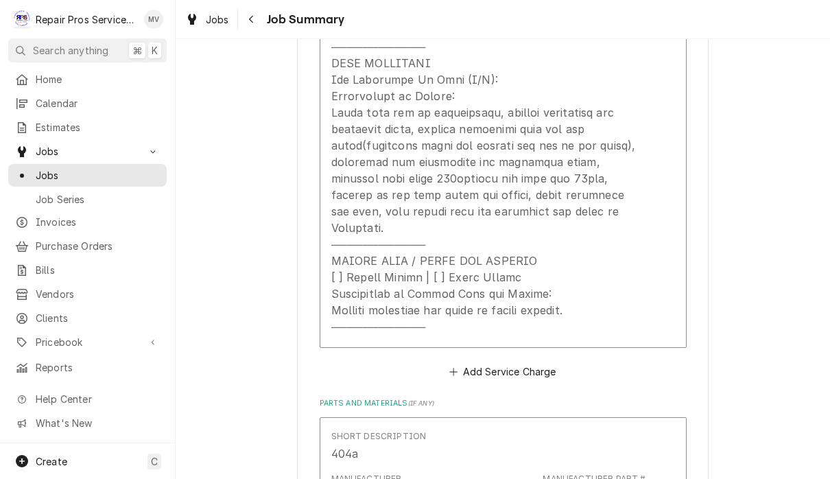
scroll to position [1107, 0]
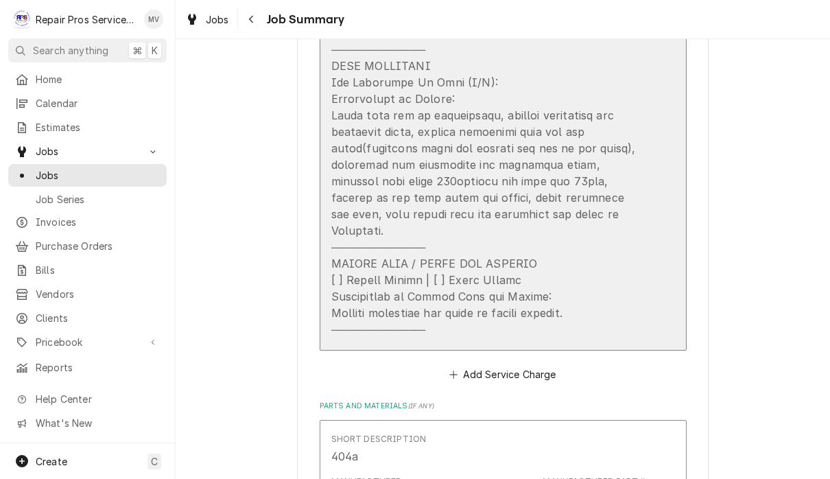
click at [460, 294] on div "Update Line Item" at bounding box center [488, 82] width 315 height 511
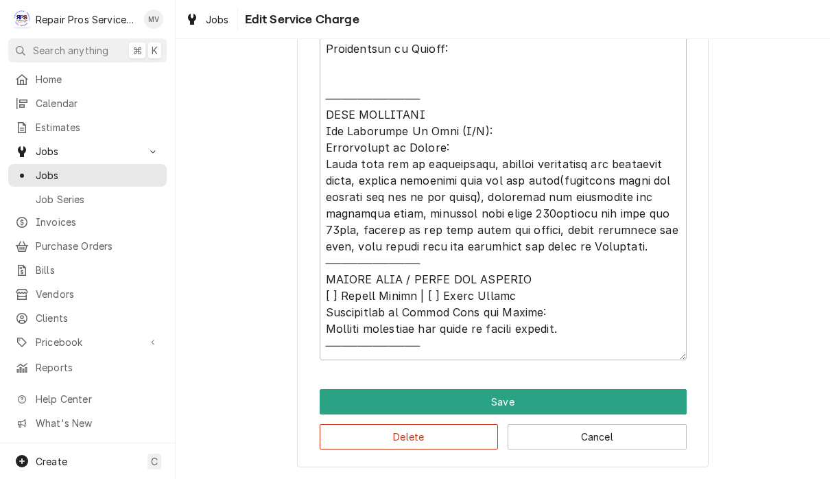
scroll to position [654, 0]
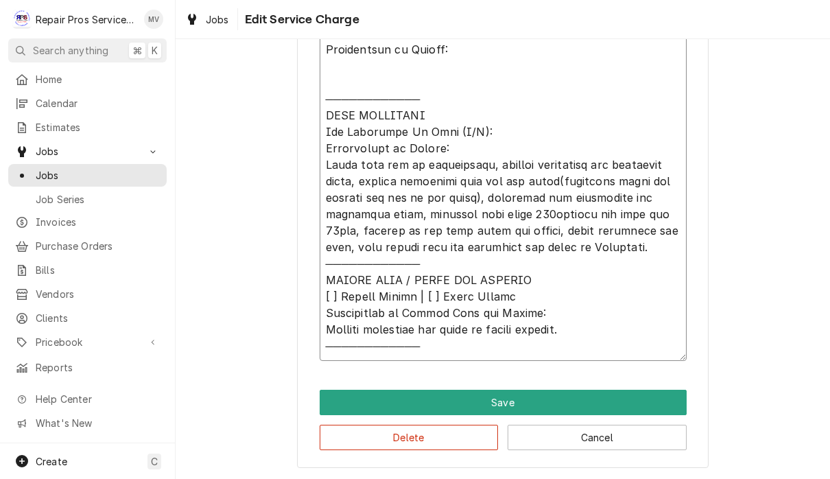
click at [414, 337] on textarea "Service Summary" at bounding box center [503, 124] width 367 height 474
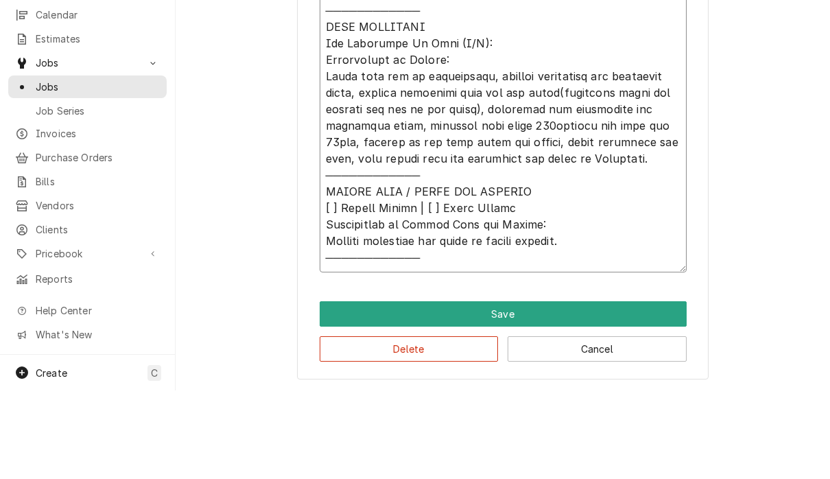
scroll to position [1, 0]
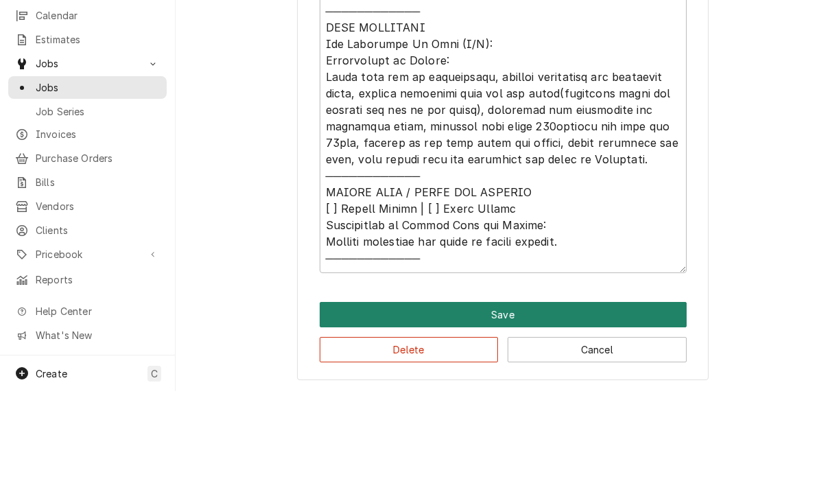
click at [498, 390] on button "Save" at bounding box center [503, 402] width 367 height 25
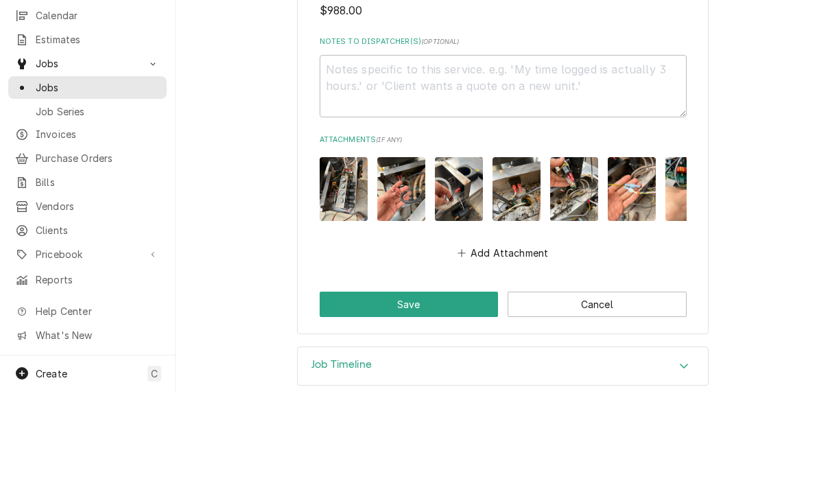
scroll to position [2065, 0]
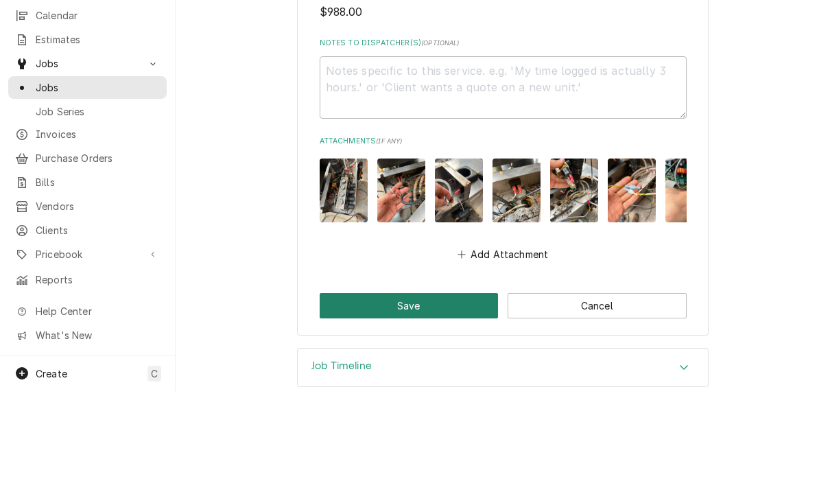
click at [441, 381] on button "Save" at bounding box center [409, 393] width 179 height 25
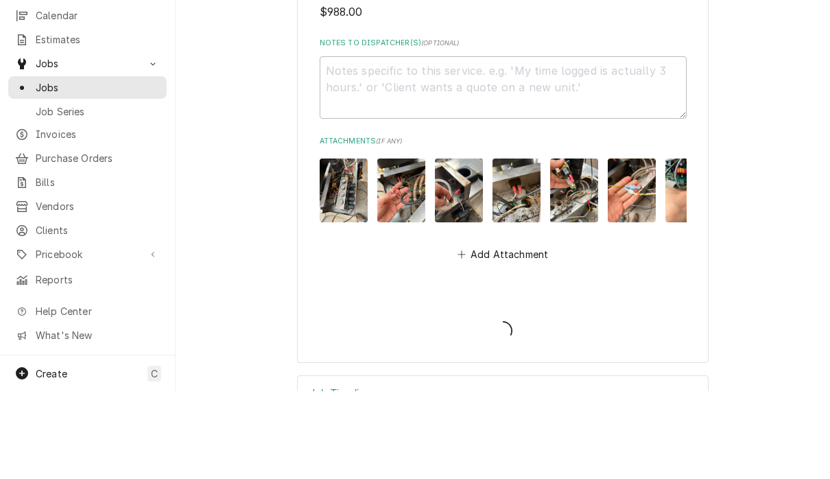
type textarea "x"
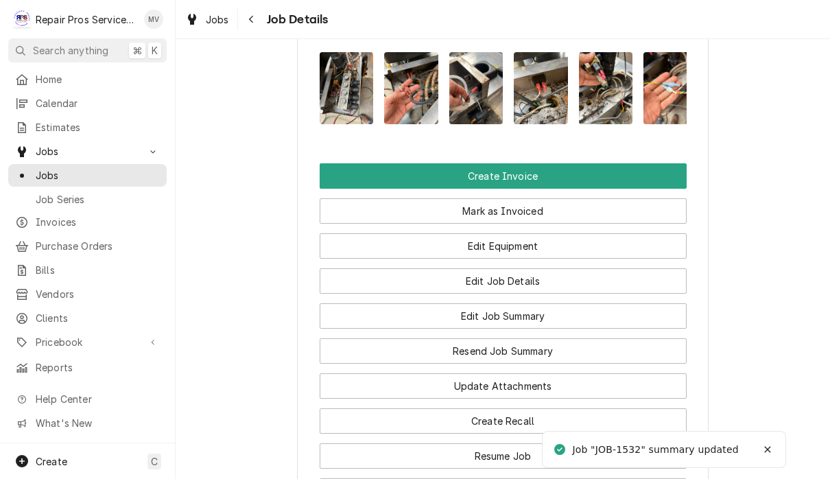
scroll to position [1095, 0]
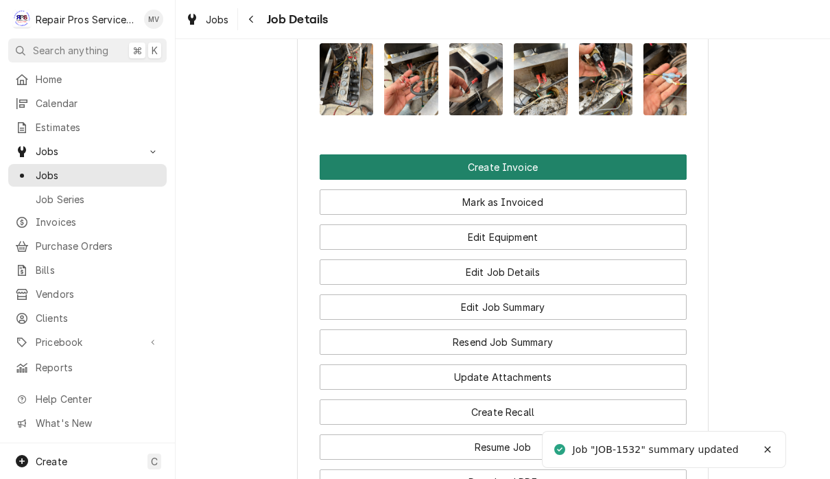
click at [566, 167] on button "Create Invoice" at bounding box center [503, 166] width 367 height 25
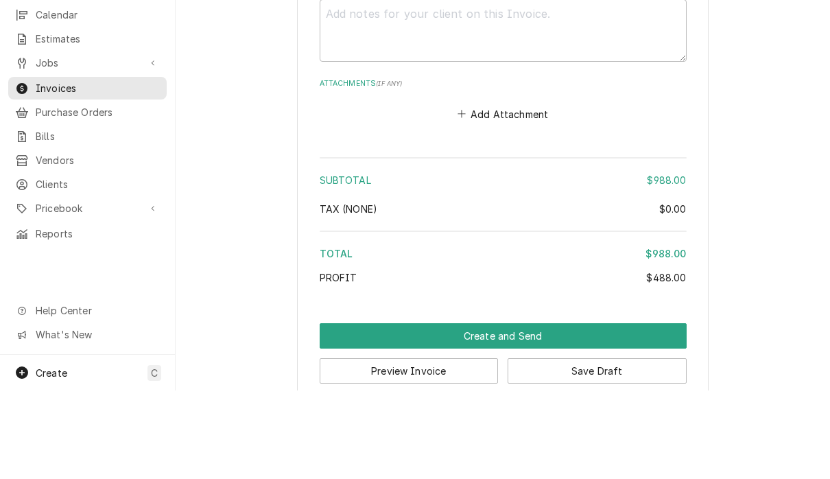
scroll to position [1, 0]
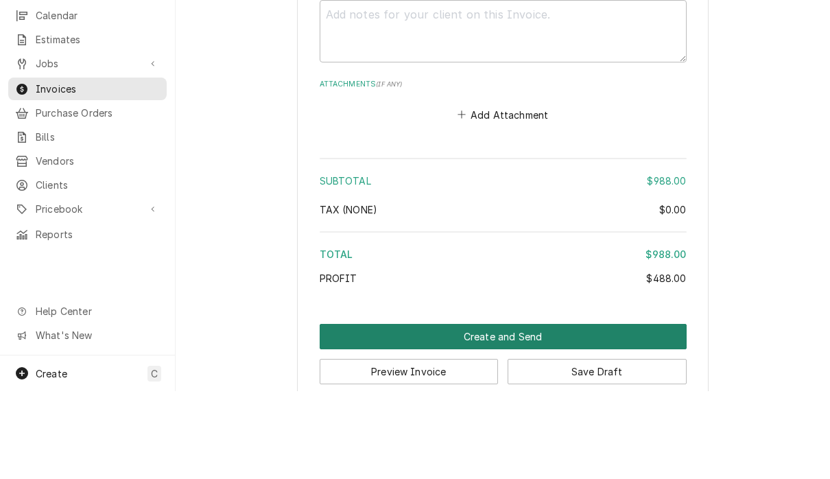
click at [545, 412] on button "Create and Send" at bounding box center [503, 424] width 367 height 25
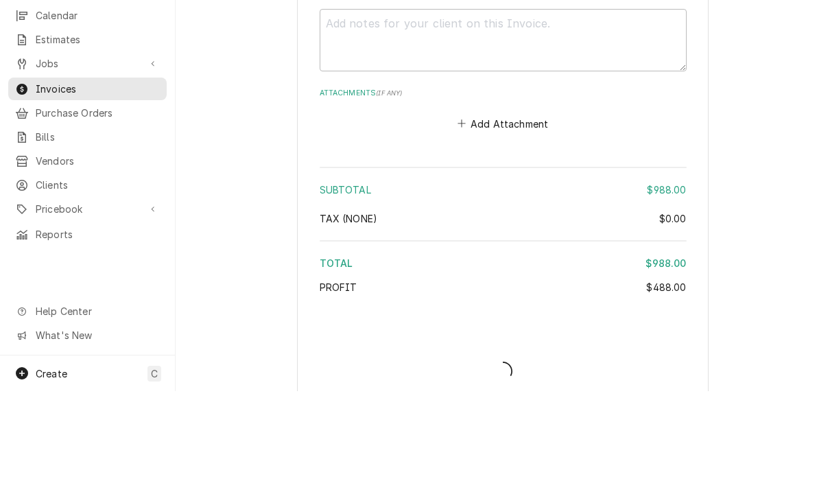
type textarea "x"
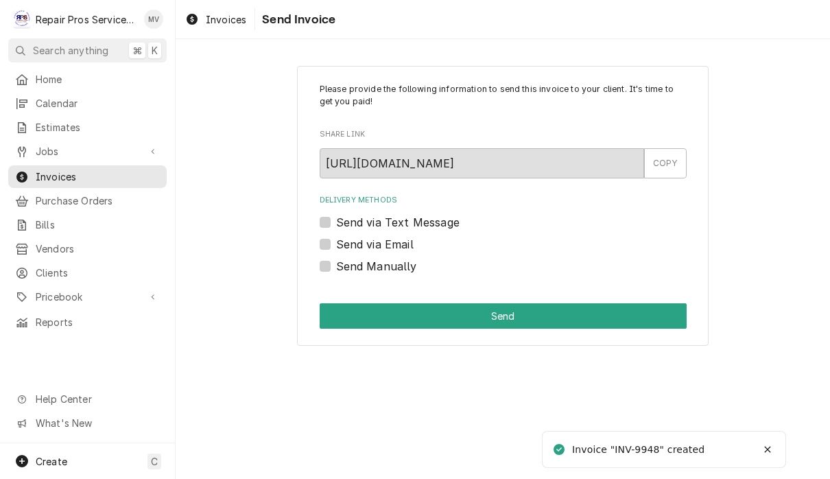
click at [382, 268] on label "Send Manually" at bounding box center [376, 266] width 81 height 16
click at [382, 268] on input "Send Manually" at bounding box center [519, 273] width 367 height 30
checkbox input "true"
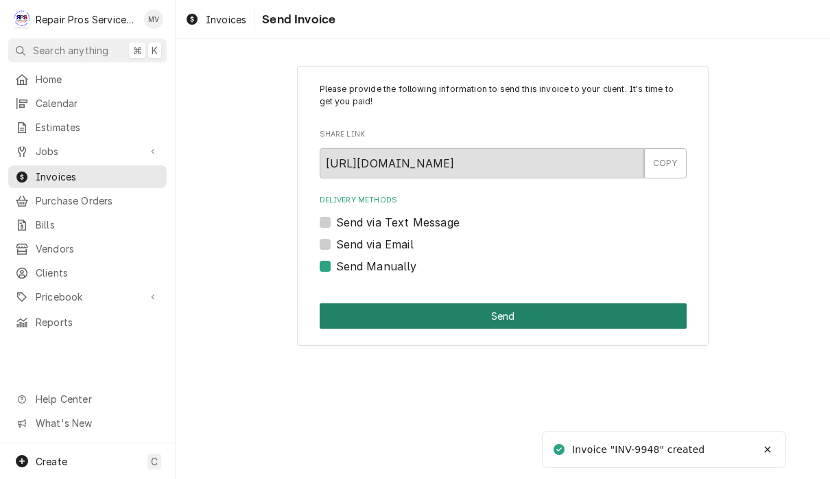
click at [502, 316] on button "Send" at bounding box center [503, 315] width 367 height 25
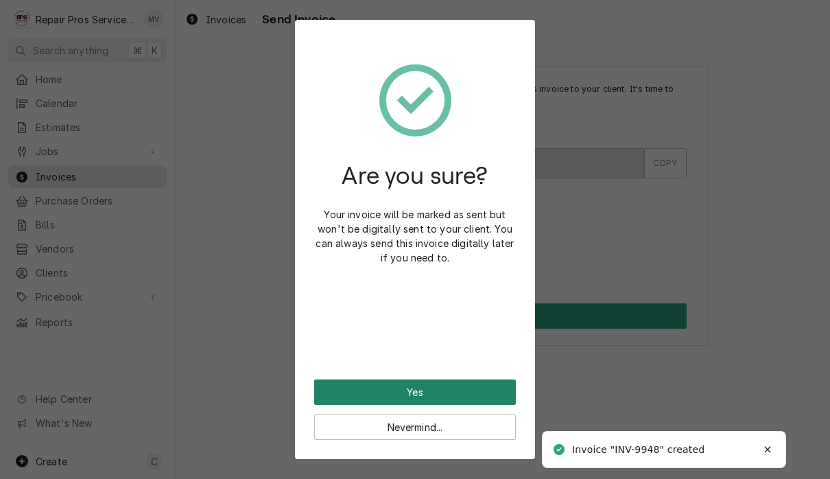
click at [482, 386] on button "Yes" at bounding box center [415, 391] width 202 height 25
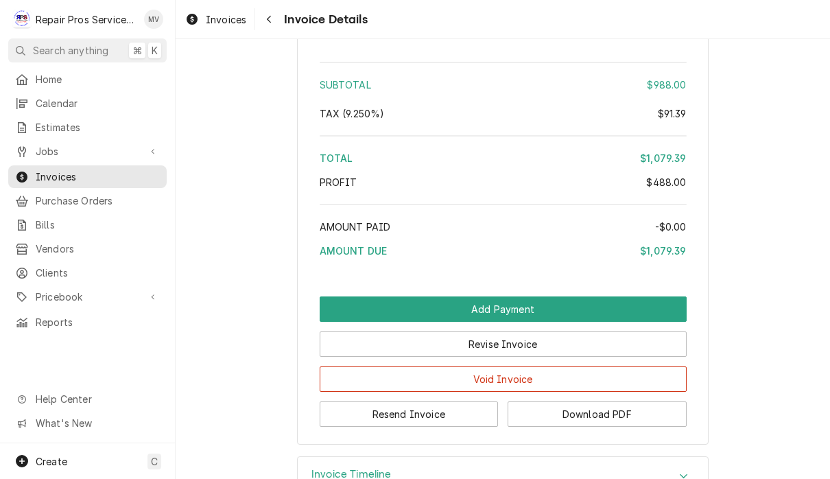
scroll to position [2732, 0]
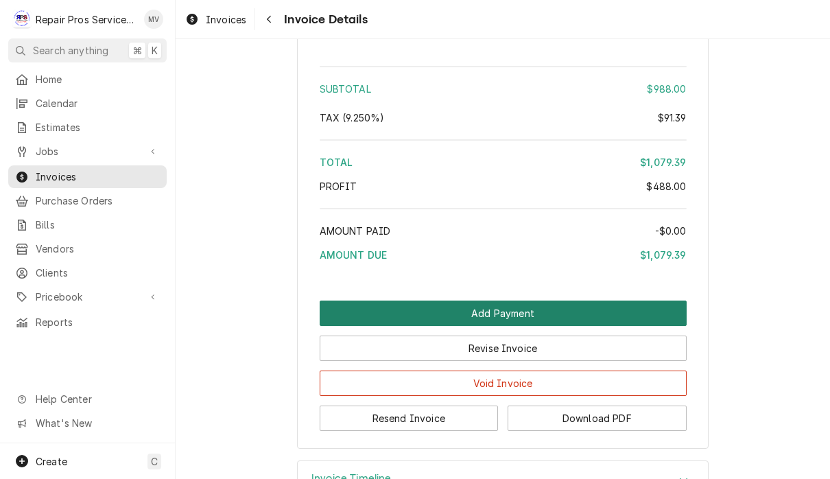
click at [530, 326] on button "Add Payment" at bounding box center [503, 313] width 367 height 25
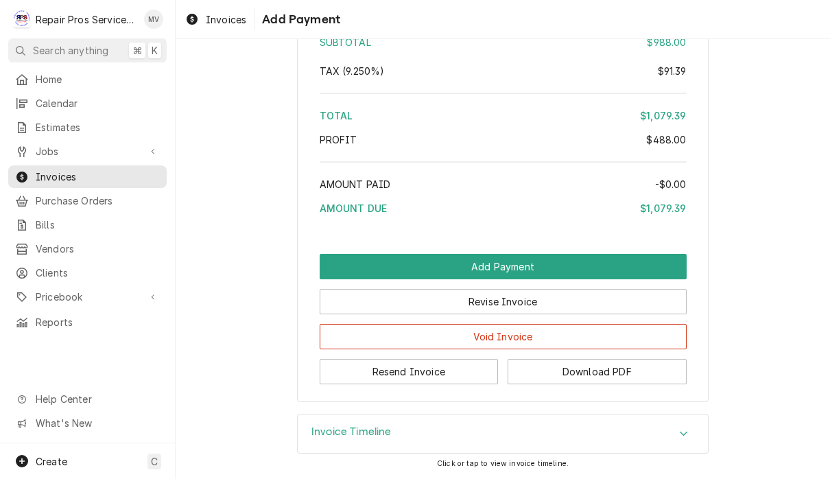
scroll to position [2804, 0]
click at [460, 379] on button "Resend Invoice" at bounding box center [409, 371] width 179 height 25
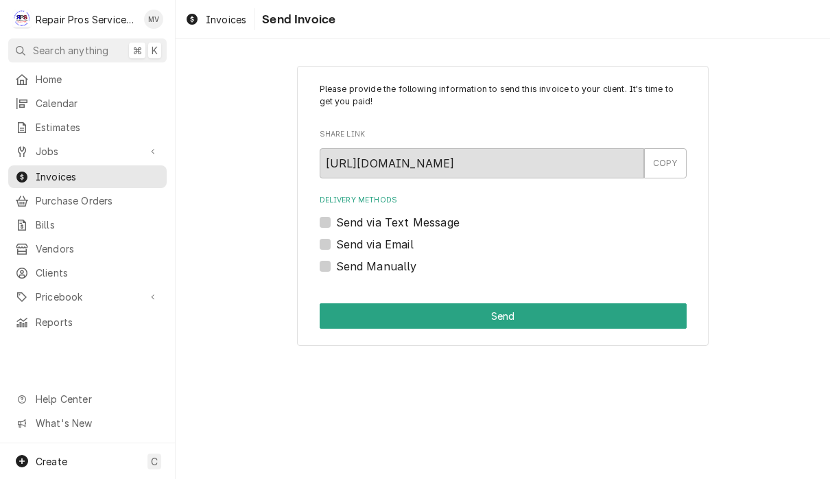
click at [407, 242] on label "Send via Email" at bounding box center [375, 244] width 78 height 16
click at [407, 242] on input "Send via Email" at bounding box center [519, 251] width 367 height 30
checkbox input "true"
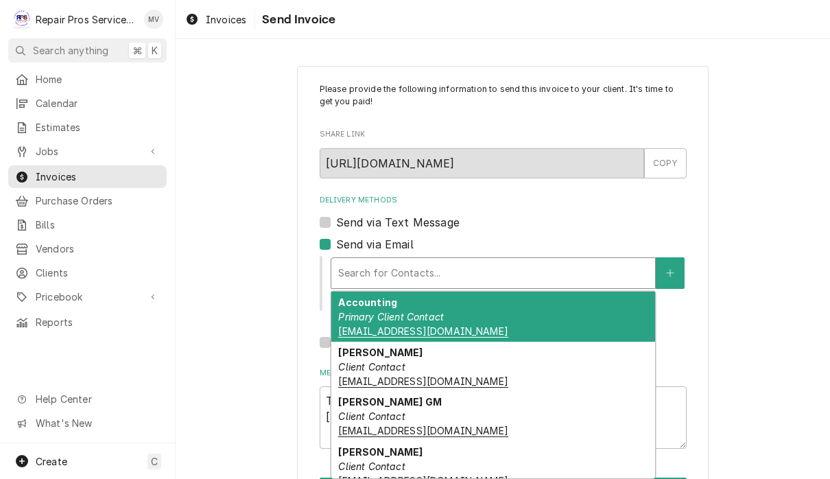
click at [473, 316] on div "Accounting Primary Client Contact khcle10@msn.com" at bounding box center [493, 317] width 324 height 50
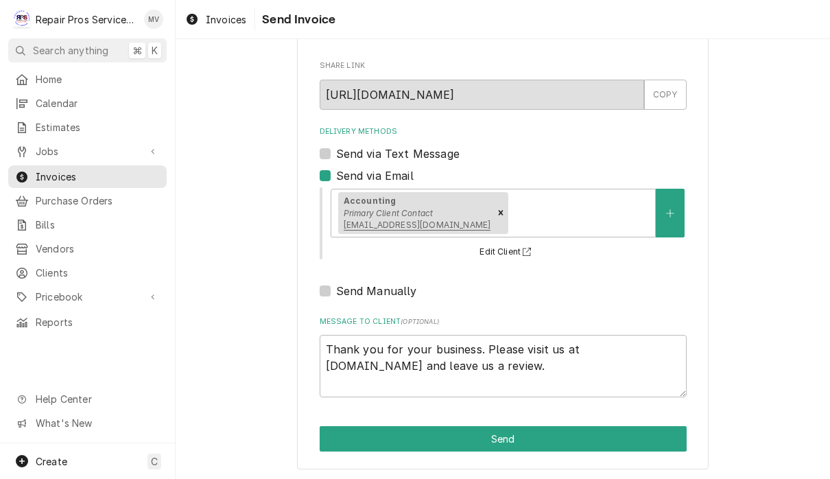
scroll to position [68, 0]
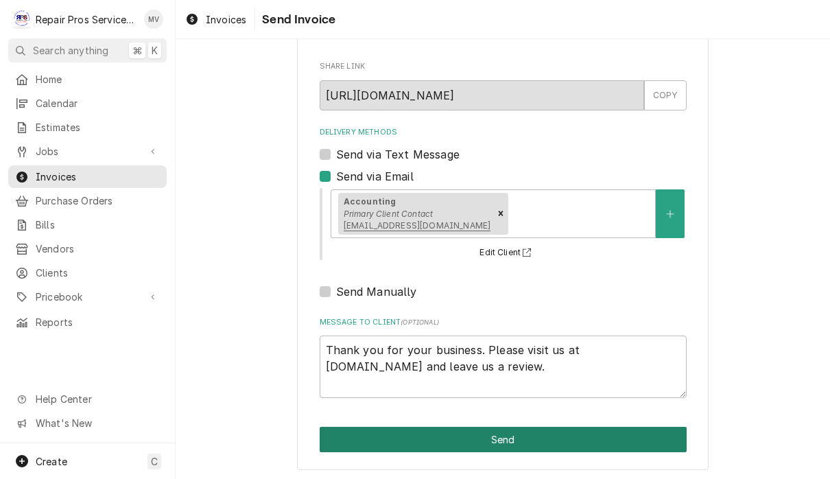
click at [533, 436] on button "Send" at bounding box center [503, 439] width 367 height 25
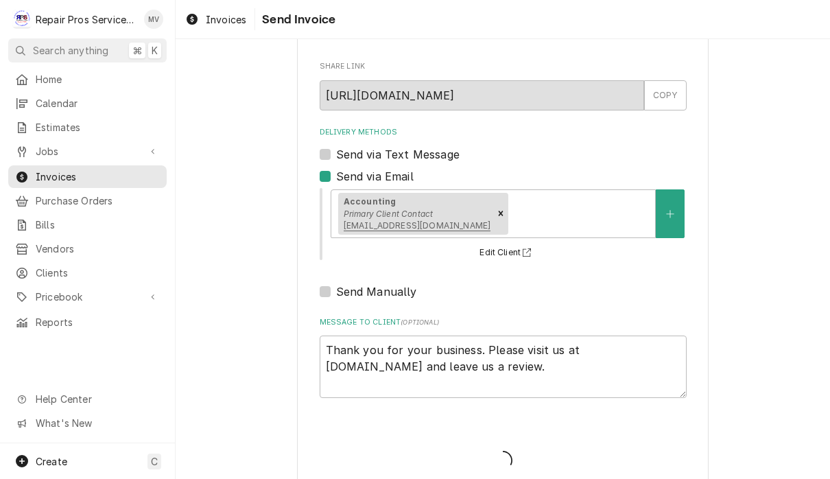
type textarea "x"
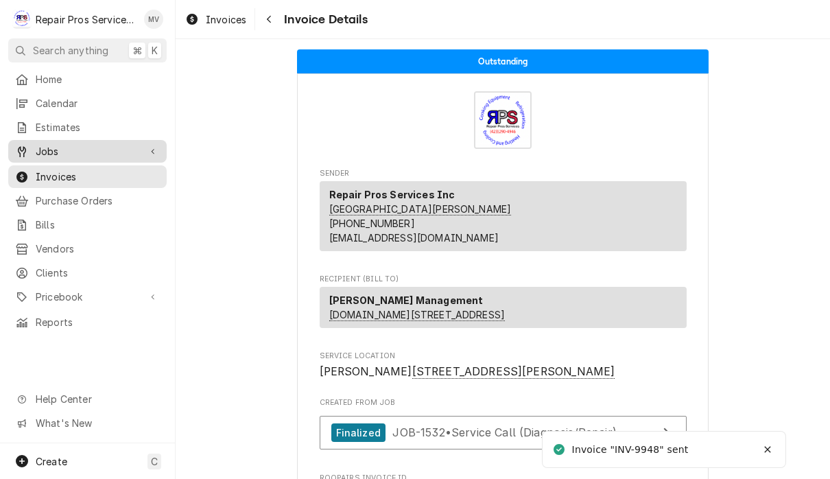
click at [52, 148] on span "Jobs" at bounding box center [88, 151] width 104 height 14
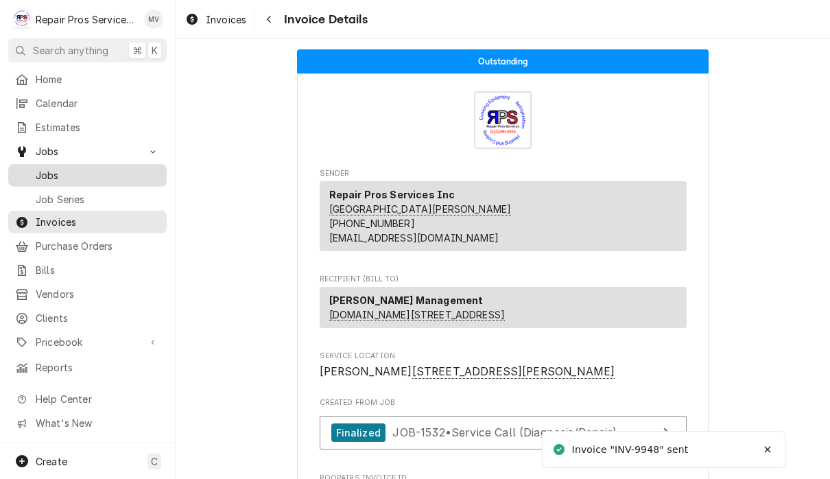
click at [97, 172] on span "Jobs" at bounding box center [98, 175] width 124 height 14
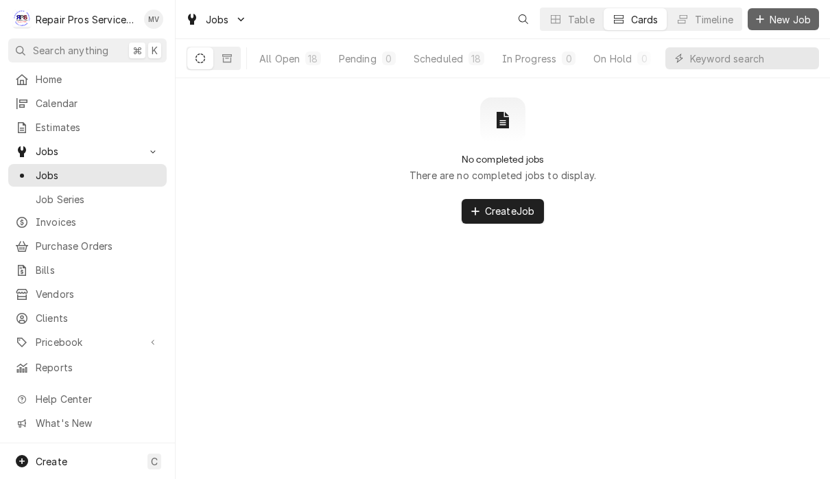
click at [787, 12] on span "New Job" at bounding box center [790, 19] width 47 height 14
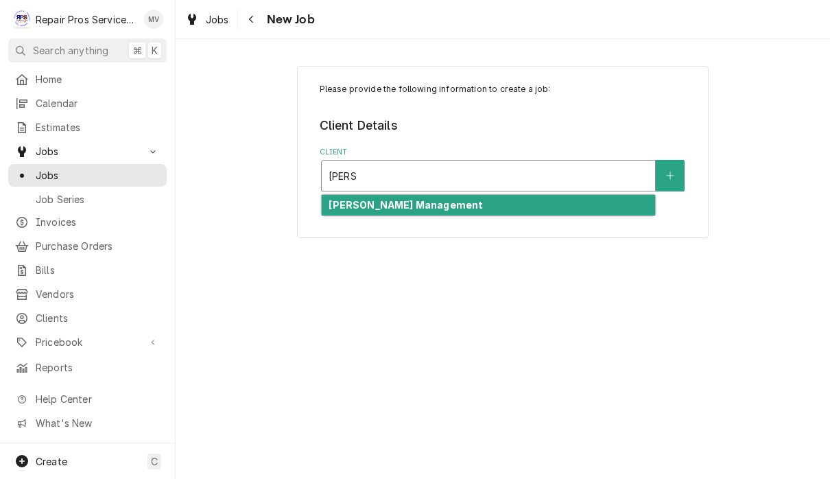
click at [426, 213] on div "Smith Management" at bounding box center [488, 205] width 333 height 21
type input "smith"
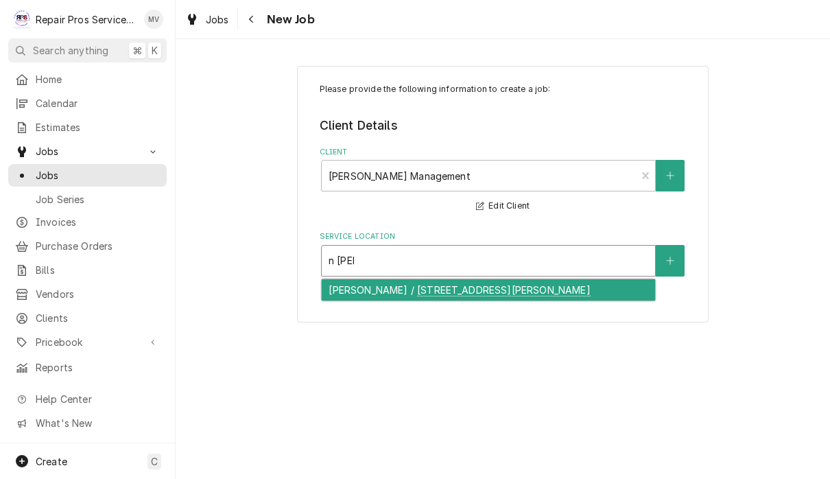
click at [484, 296] on div "N. Lee - McDonald's / 4500 N. Lee Hwy, Cleveland, TN 37312" at bounding box center [488, 289] width 333 height 21
type input "n lee"
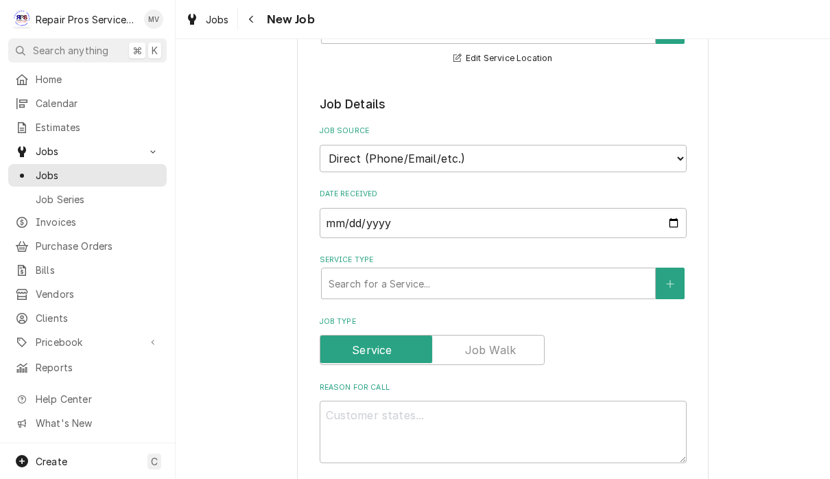
scroll to position [234, 0]
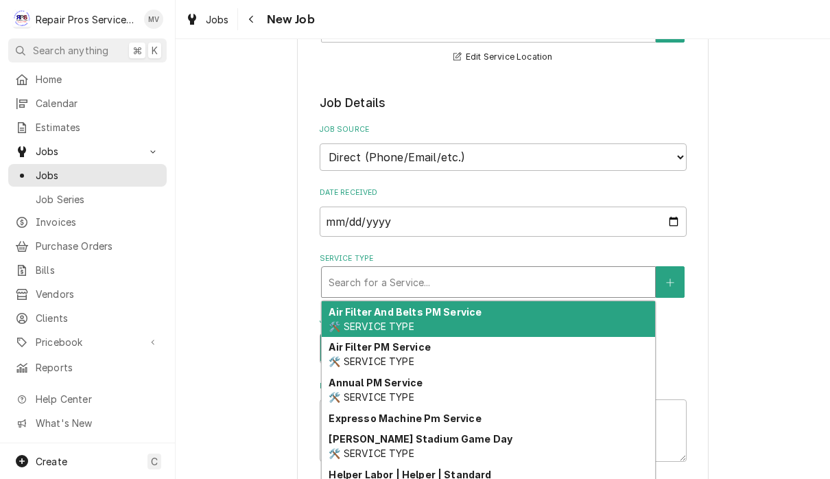
type textarea "x"
type input "d"
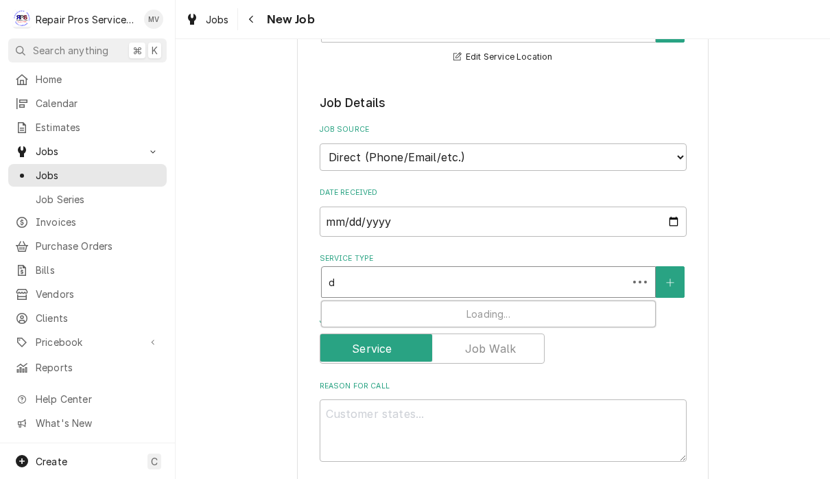
type textarea "x"
type input "di"
type textarea "x"
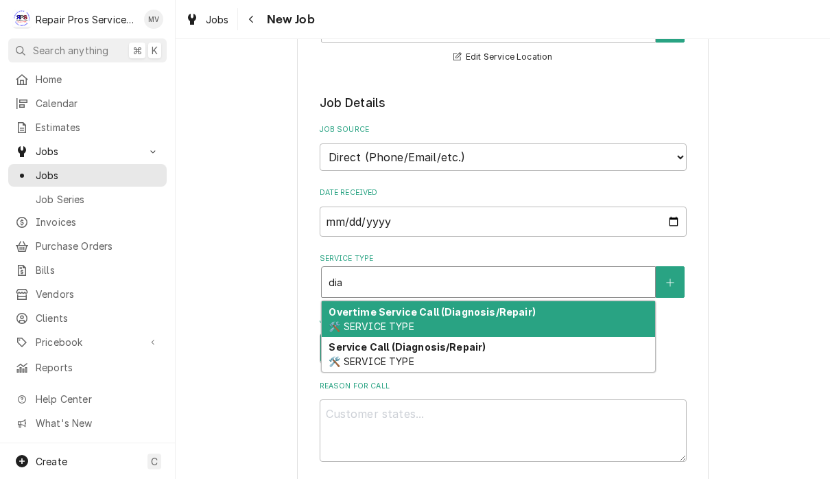
click at [438, 357] on div "Service Call (Diagnosis/Repair) 🛠️ SERVICE TYPE" at bounding box center [488, 355] width 333 height 36
type input "dia"
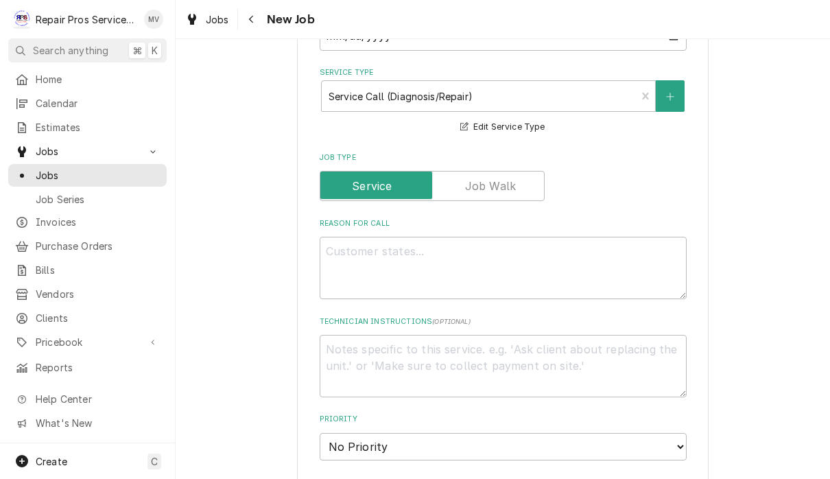
scroll to position [434, 0]
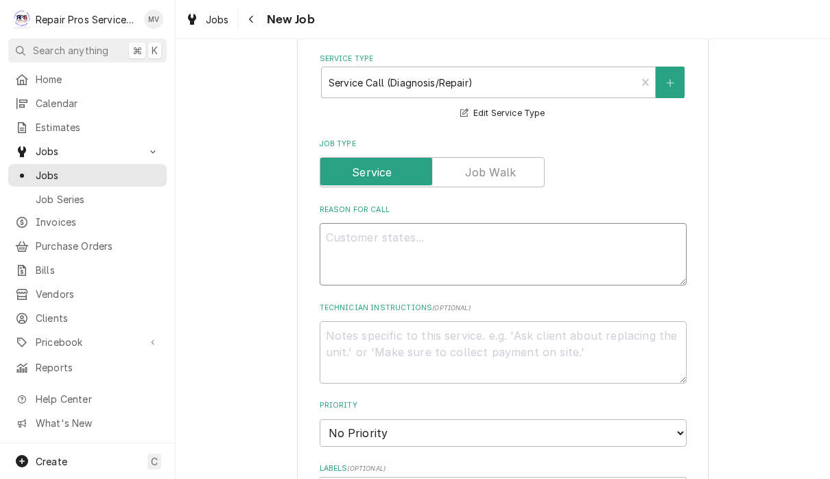
click at [375, 238] on textarea "Reason For Call" at bounding box center [503, 254] width 367 height 62
click at [380, 242] on textarea "Reason For Call" at bounding box center [503, 254] width 367 height 62
paste textarea "Replace condenser fan motor on frappe machine."
type textarea "x"
type textarea "Replace condenser fan motor on frappe machine."
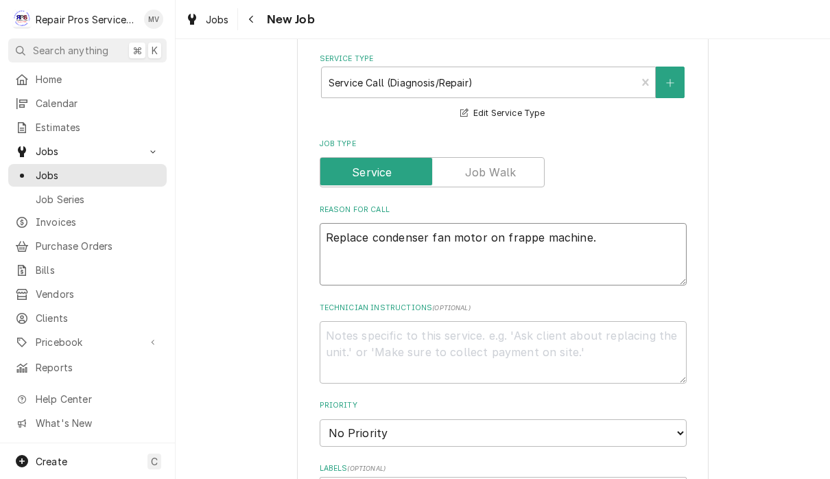
type textarea "x"
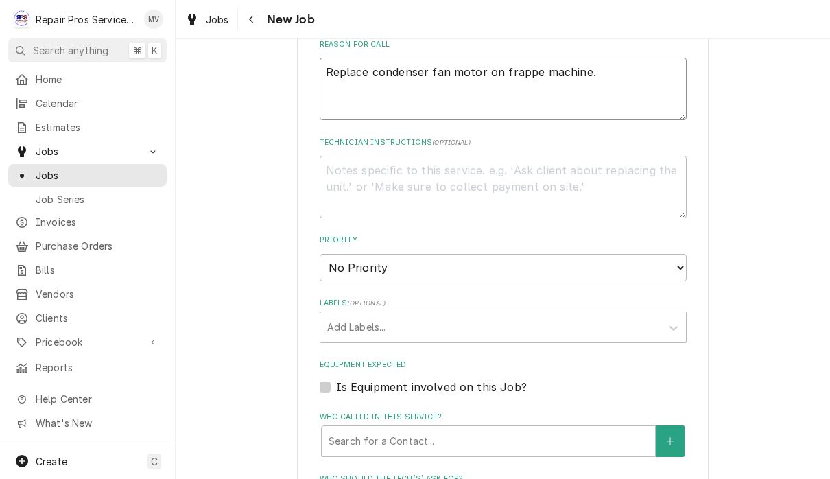
scroll to position [600, 0]
type textarea "Replace condenser fan motor on frappe machine."
click at [486, 263] on select "No Priority Urgent High Medium Low" at bounding box center [503, 266] width 367 height 27
select select "3"
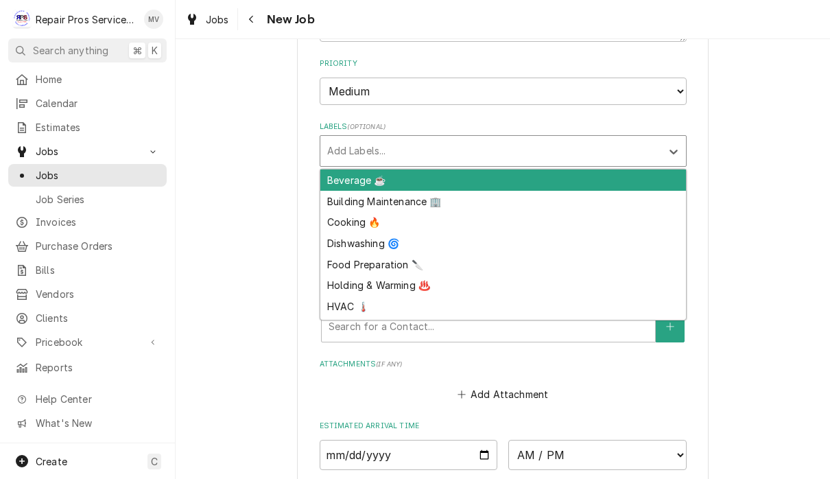
scroll to position [0, 0]
click at [421, 172] on div "Beverage ☕" at bounding box center [503, 179] width 366 height 21
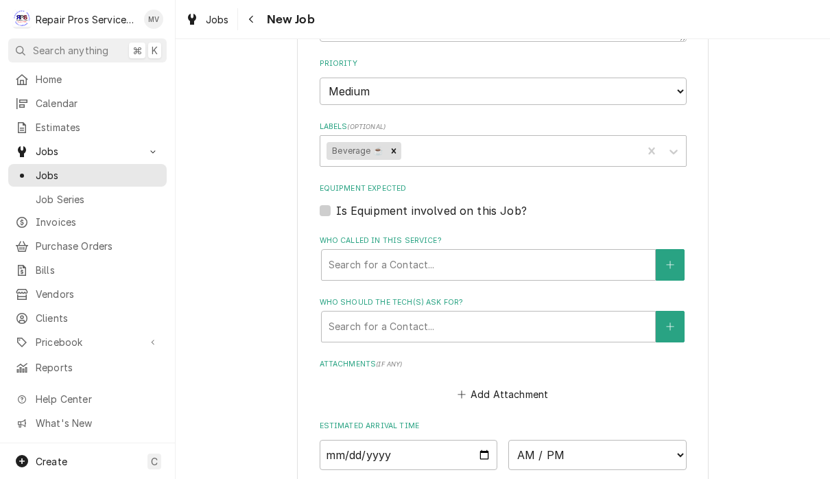
type textarea "x"
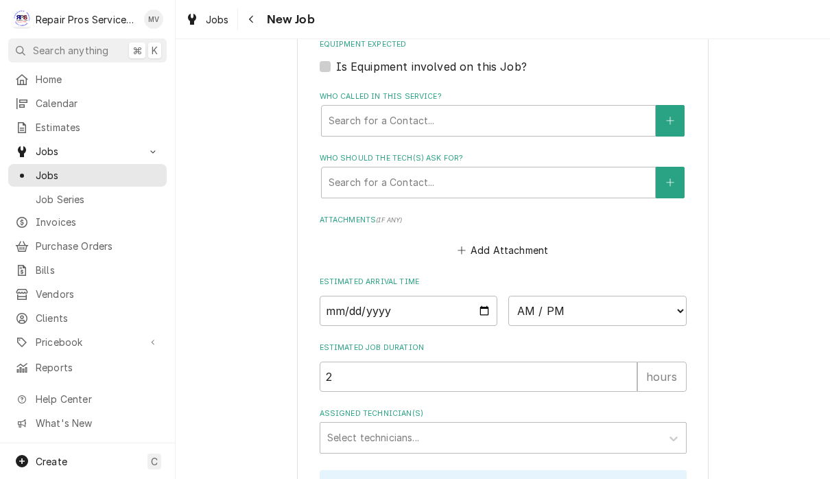
scroll to position [921, 0]
click at [362, 294] on input "Date" at bounding box center [409, 309] width 178 height 30
type input "2025-09-08"
type textarea "x"
type input "2025-09-09"
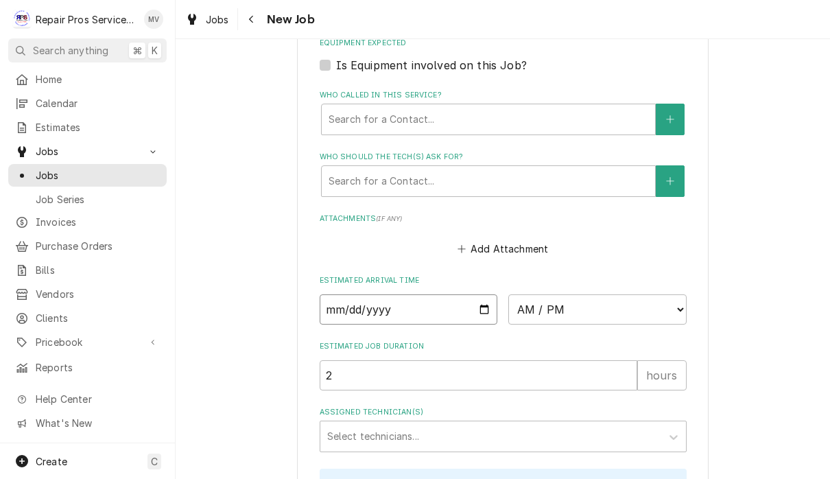
type textarea "x"
click at [522, 301] on select "AM / PM 6:00 AM 6:15 AM 6:30 AM 6:45 AM 7:00 AM 7:15 AM 7:30 AM 7:45 AM 8:00 AM…" at bounding box center [597, 309] width 178 height 30
select select "08:30:00"
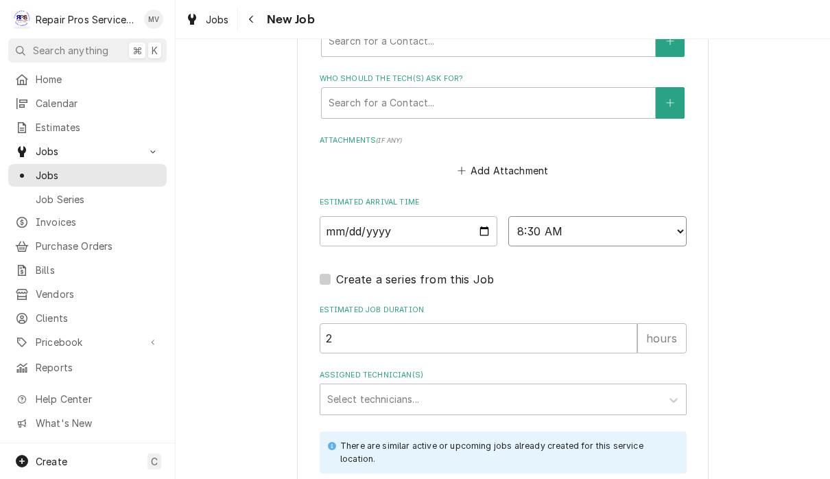
scroll to position [1062, 0]
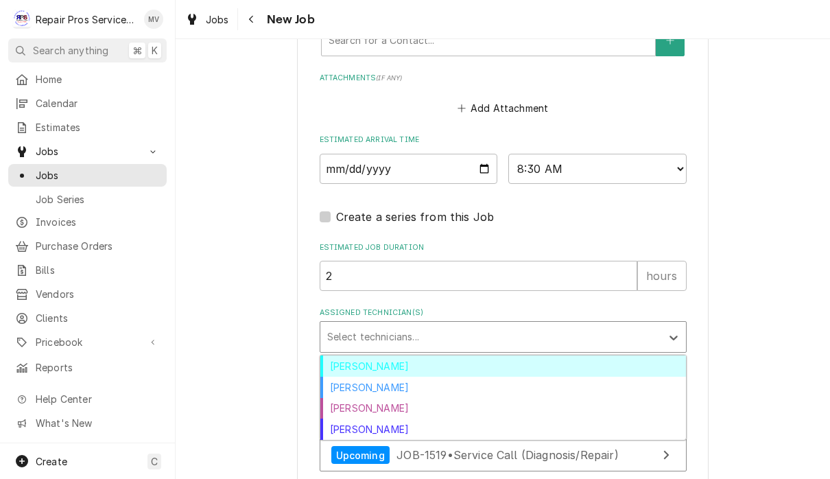
click at [397, 377] on div "Caleb Kvale" at bounding box center [503, 387] width 366 height 21
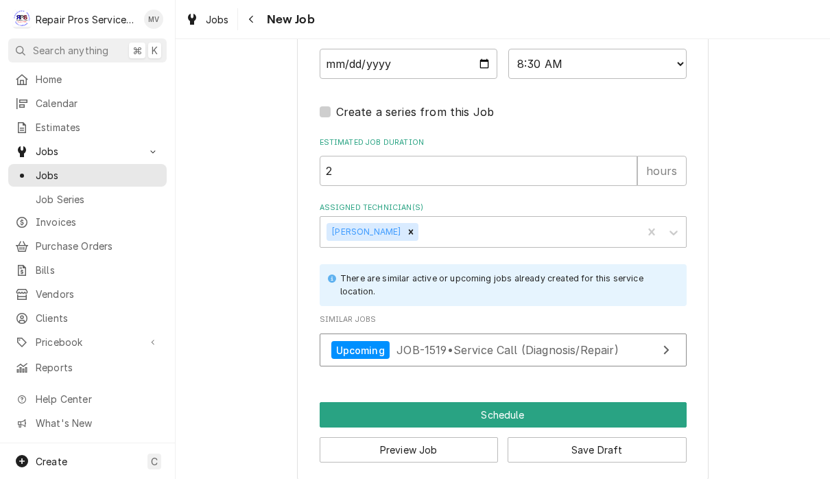
scroll to position [1165, 0]
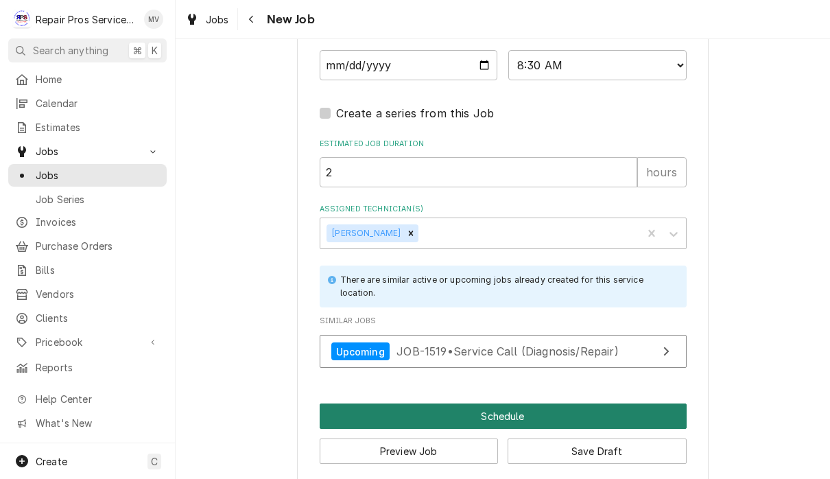
click at [507, 403] on button "Schedule" at bounding box center [503, 415] width 367 height 25
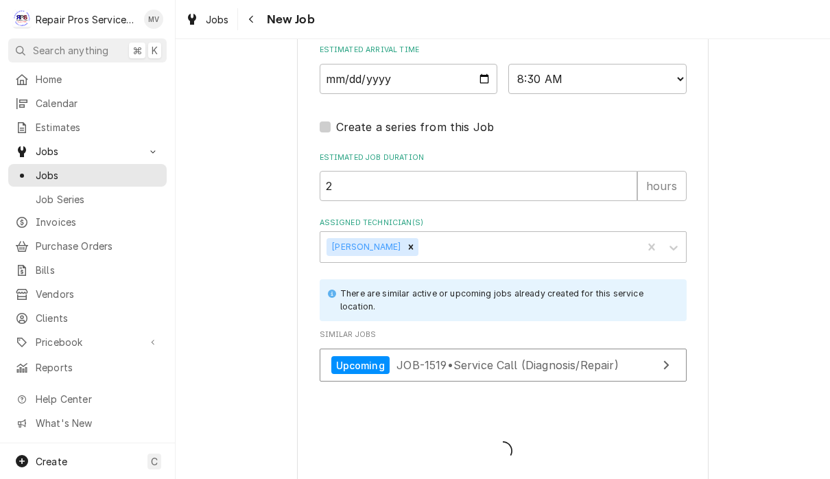
type textarea "x"
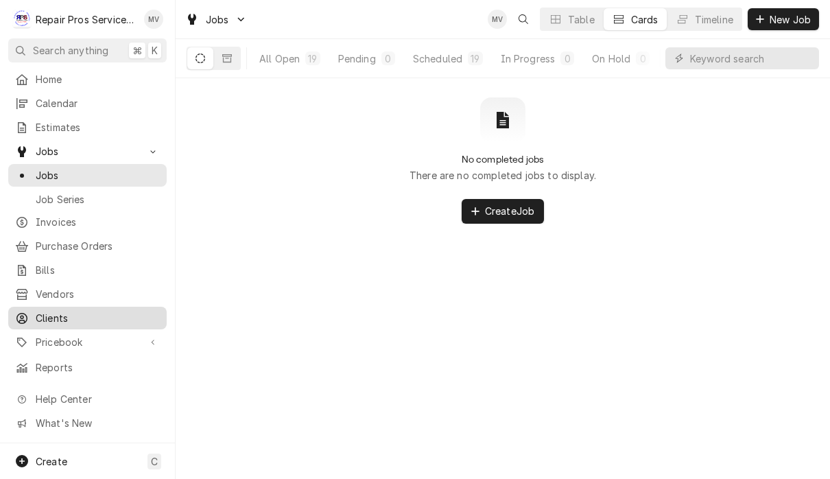
click at [58, 312] on span "Clients" at bounding box center [98, 318] width 124 height 14
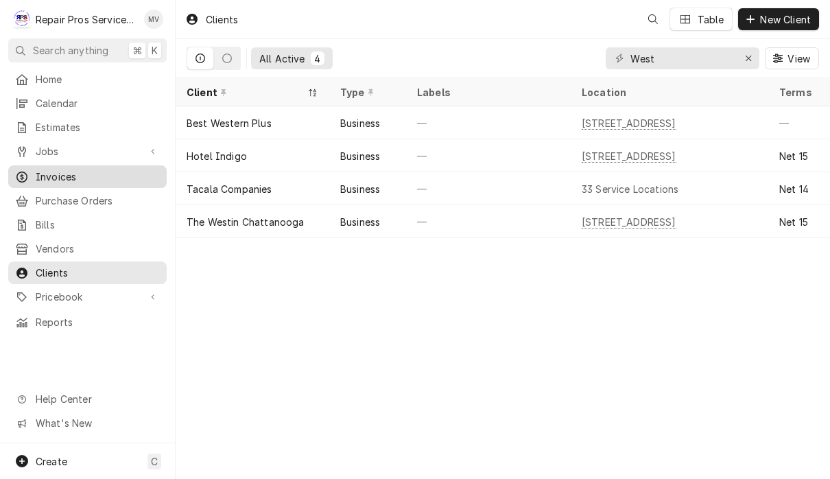
click at [50, 175] on span "Invoices" at bounding box center [98, 176] width 124 height 14
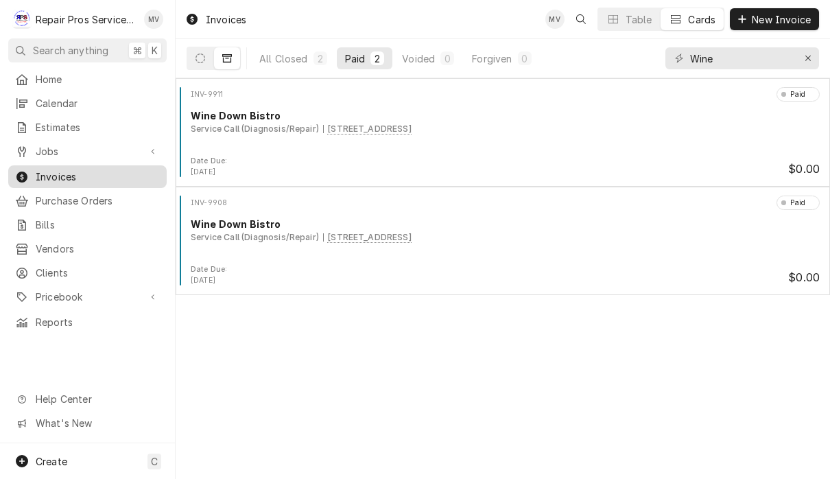
click at [52, 178] on div "Invoices" at bounding box center [87, 176] width 153 height 17
click at [810, 60] on icon "Erase input" at bounding box center [808, 58] width 5 height 5
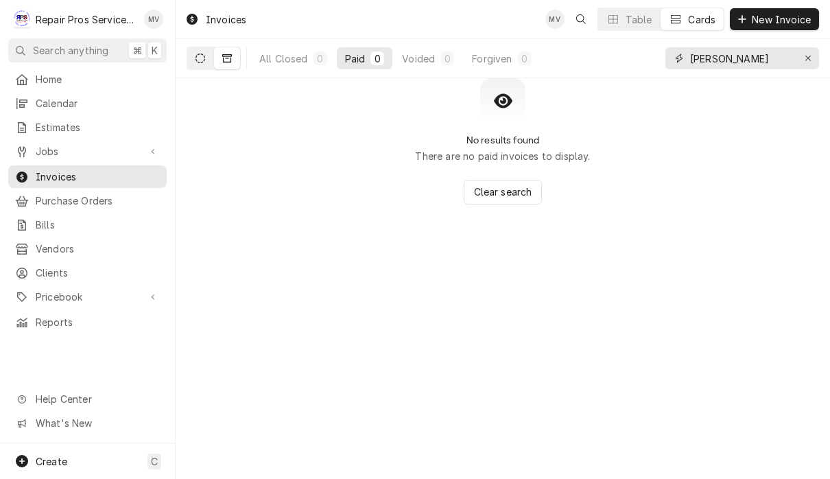
type input "[PERSON_NAME]"
click at [195, 63] on button "Dynamic Content Wrapper" at bounding box center [200, 58] width 26 height 22
click at [808, 60] on icon "Erase input" at bounding box center [809, 59] width 8 height 10
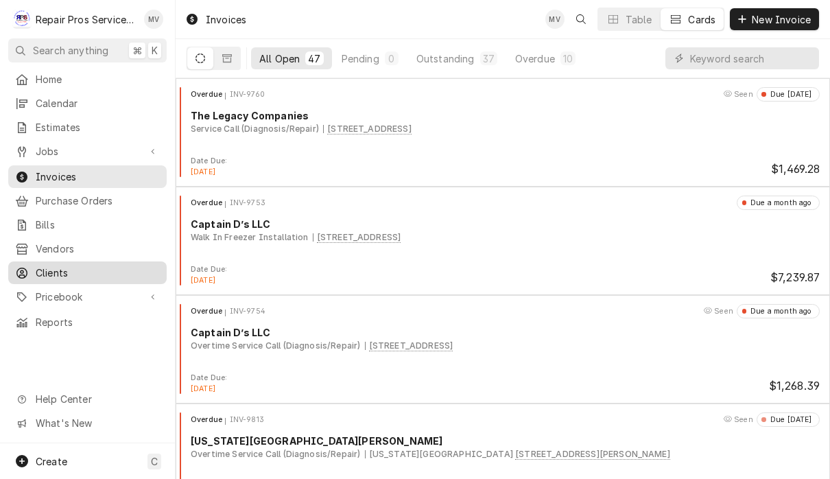
click at [80, 266] on span "Clients" at bounding box center [98, 273] width 124 height 14
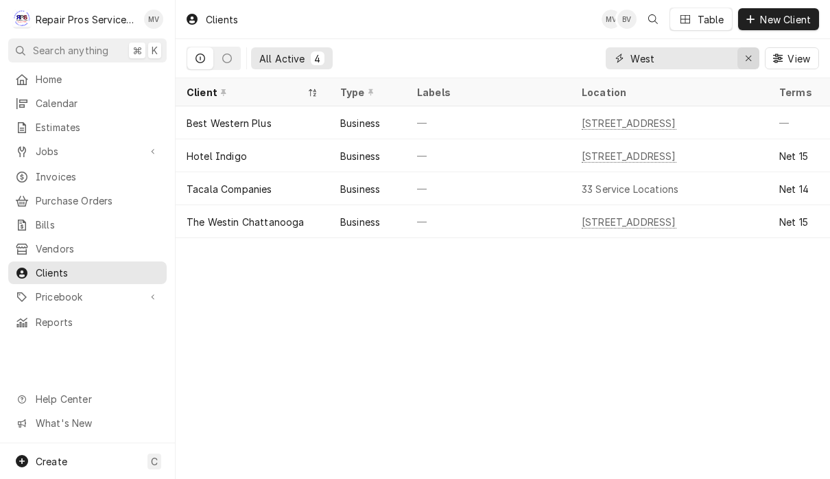
click at [753, 58] on div "Erase input" at bounding box center [749, 58] width 14 height 14
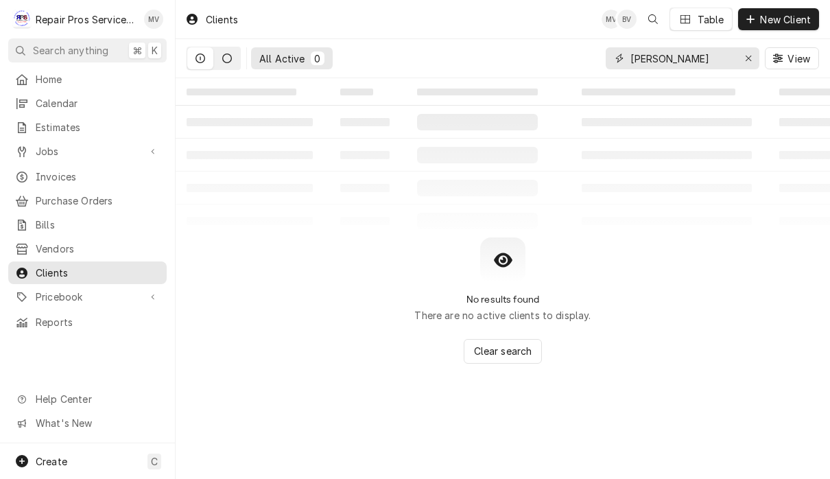
type input "Hann"
click at [228, 53] on button "Dynamic Content Wrapper" at bounding box center [227, 58] width 26 height 22
click at [672, 60] on input "Hann" at bounding box center [682, 58] width 103 height 22
click at [749, 64] on div "Erase input" at bounding box center [749, 58] width 14 height 14
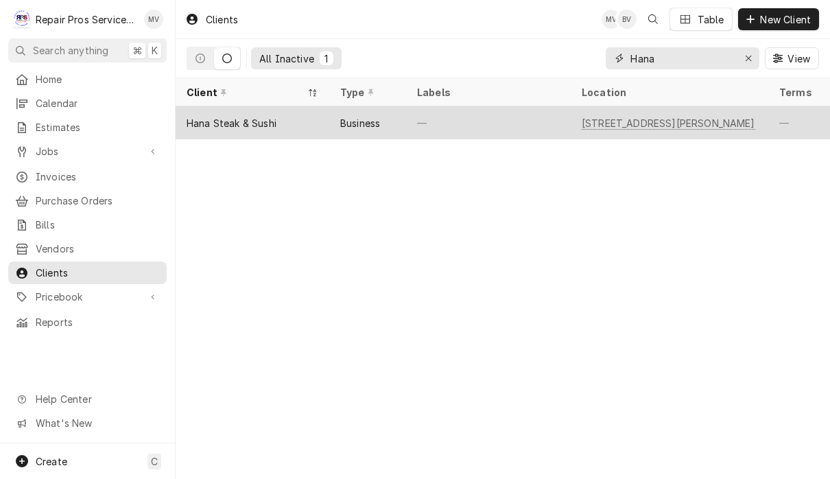
type input "Hana"
click at [500, 119] on div "—" at bounding box center [488, 122] width 165 height 33
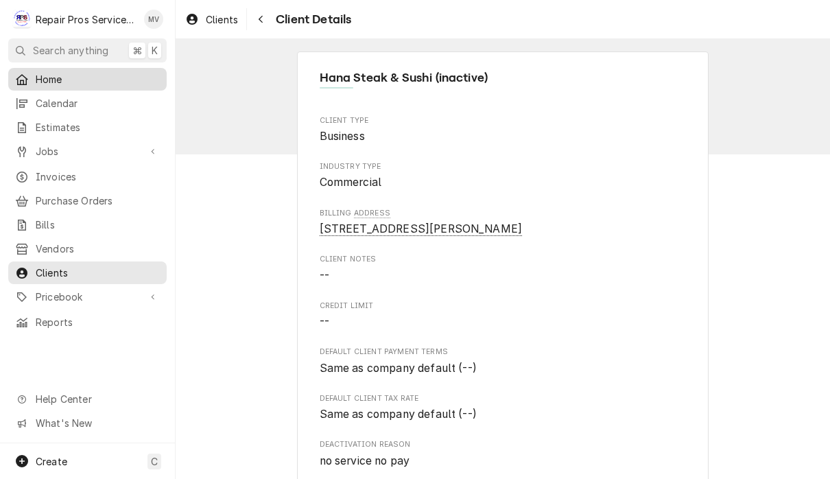
click at [68, 83] on span "Home" at bounding box center [98, 79] width 124 height 14
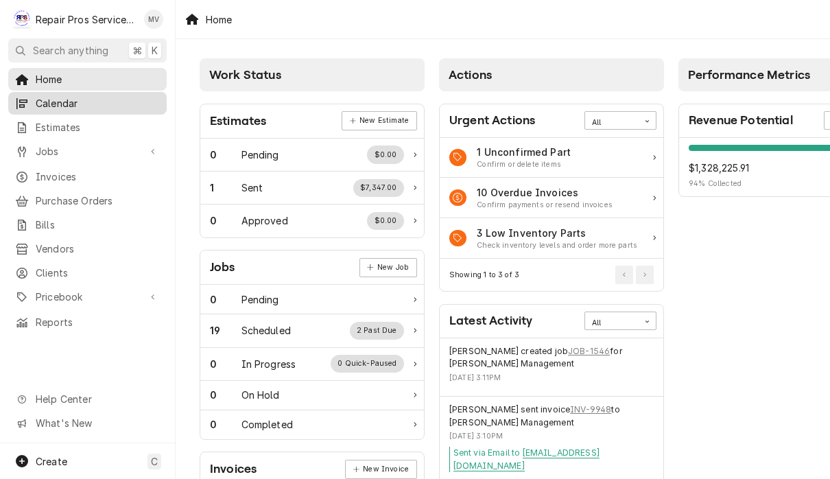
click at [80, 101] on span "Calendar" at bounding box center [98, 103] width 124 height 14
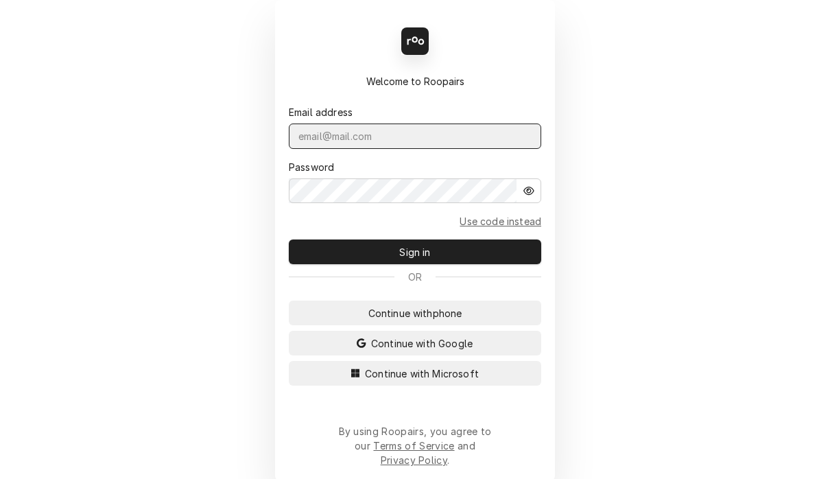
click at [409, 144] on input "Dynamic Content Wrapper" at bounding box center [415, 136] width 253 height 25
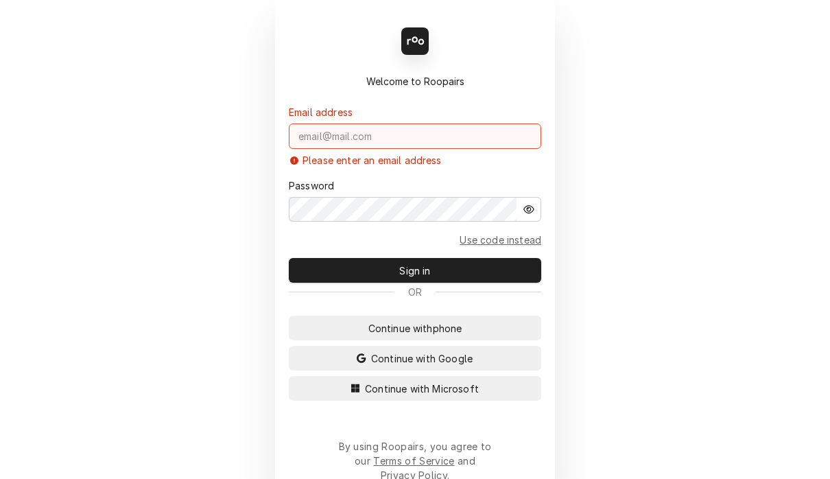
type input "[EMAIL_ADDRESS][DOMAIN_NAME]"
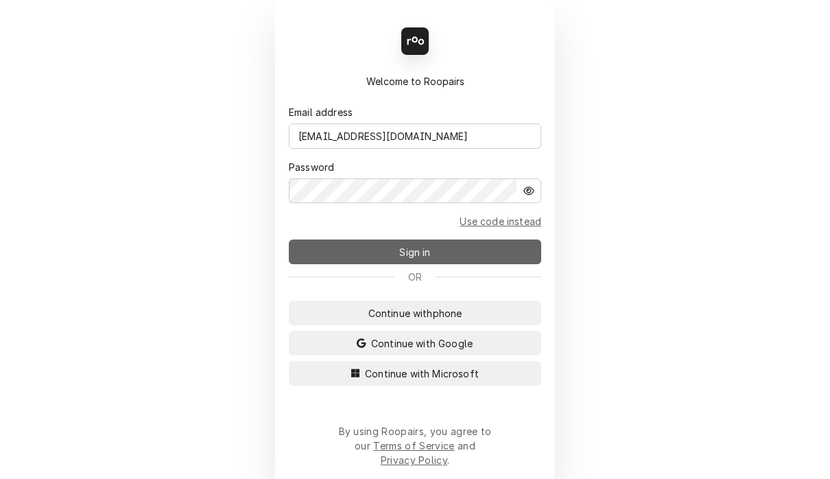
click at [422, 253] on span "Sign in" at bounding box center [415, 252] width 36 height 14
click at [419, 254] on span "Sign in" at bounding box center [415, 252] width 36 height 14
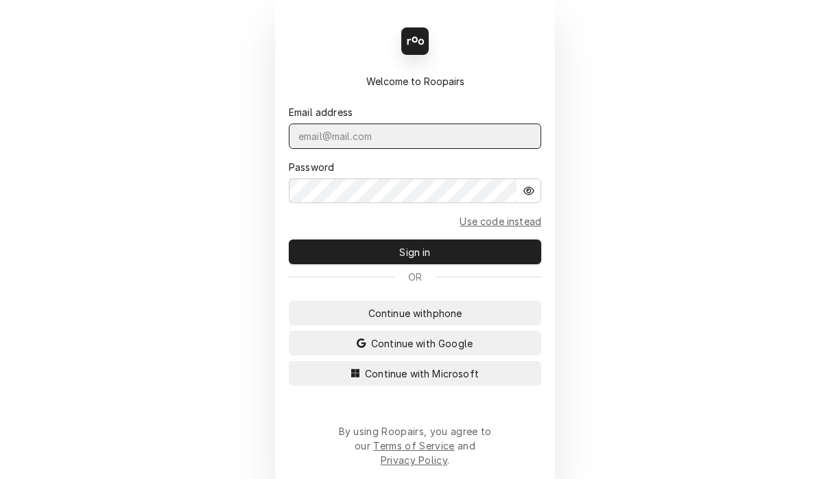
click at [453, 144] on input "Dynamic Content Wrapper" at bounding box center [415, 136] width 253 height 25
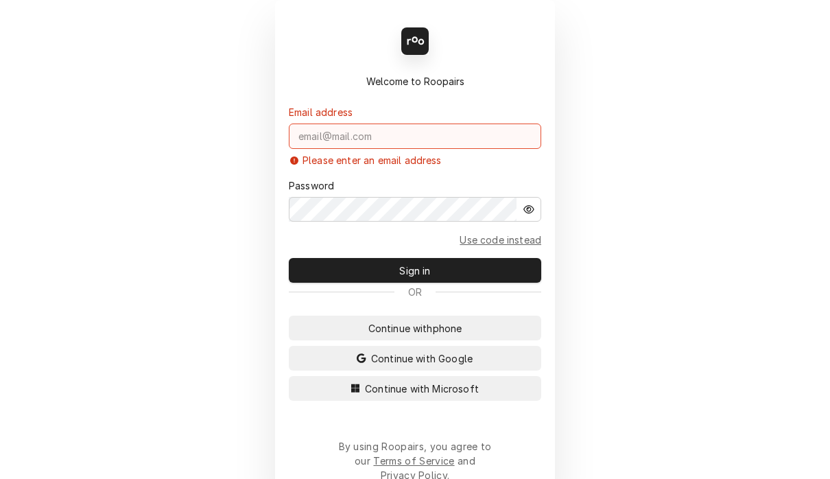
type input "[EMAIL_ADDRESS][DOMAIN_NAME]"
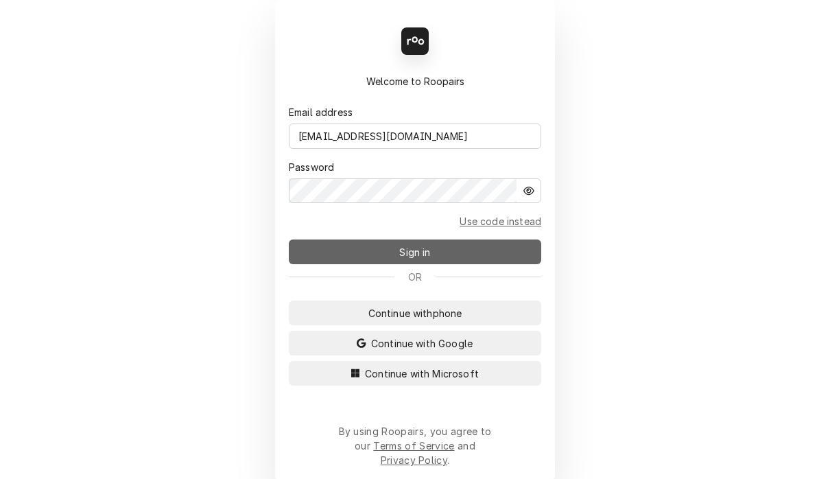
click at [412, 258] on span "Sign in" at bounding box center [415, 252] width 36 height 14
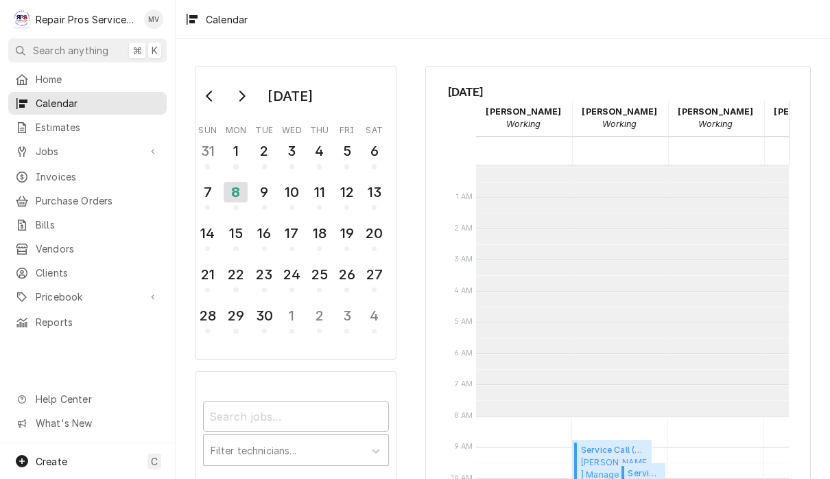
scroll to position [250, 0]
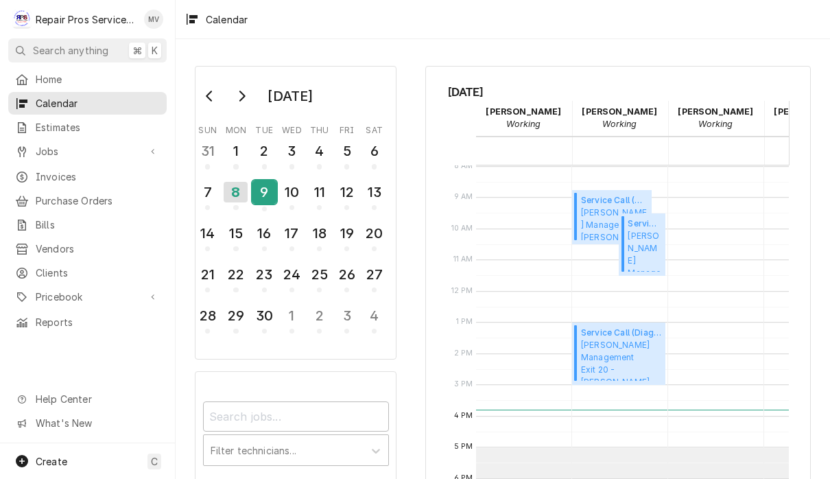
click at [269, 191] on div "9" at bounding box center [265, 191] width 24 height 23
